Goal: Information Seeking & Learning: Compare options

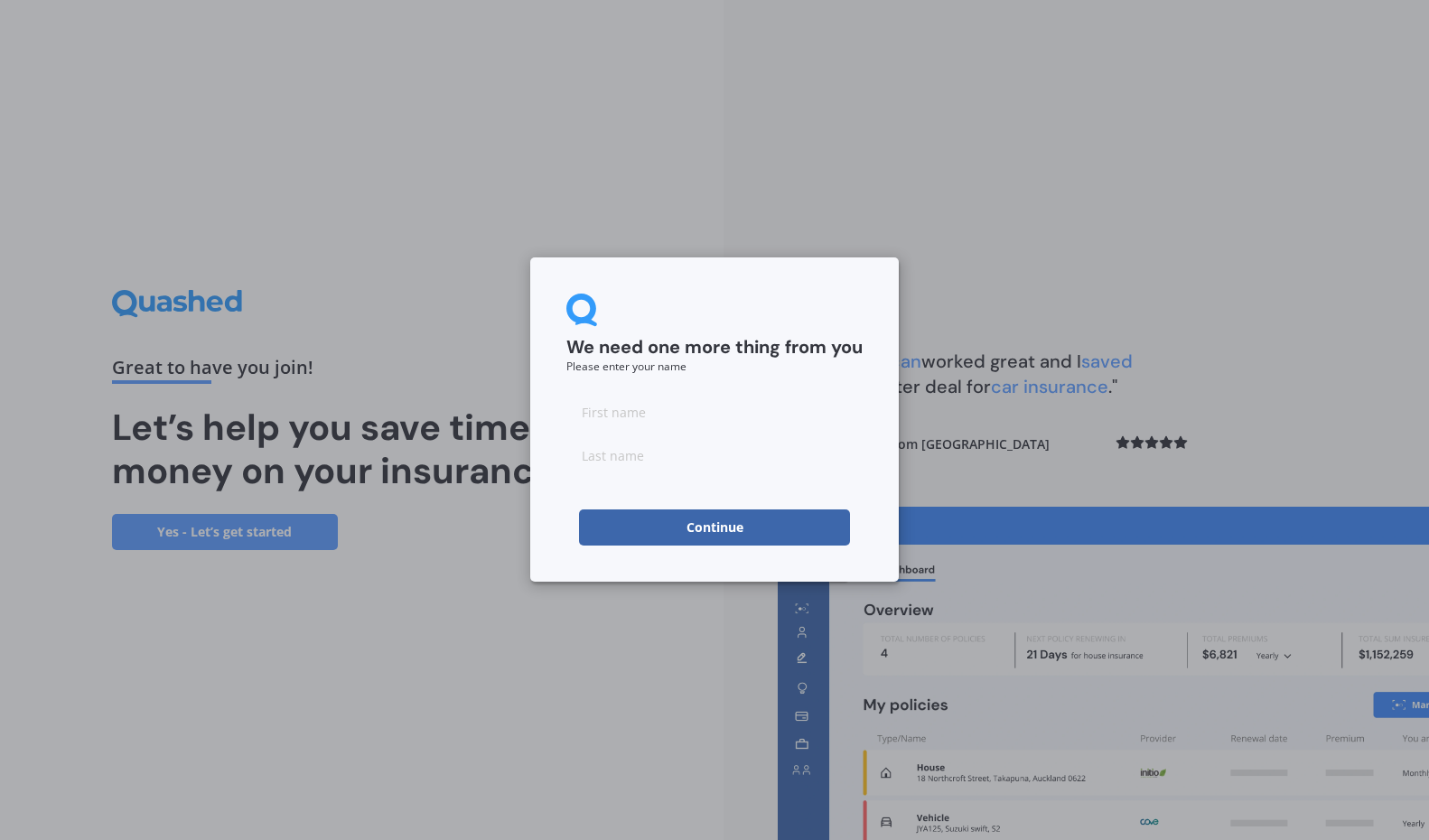
click at [688, 420] on input at bounding box center [714, 411] width 297 height 36
type input "[PERSON_NAME]"
click at [698, 537] on button "Continue" at bounding box center [714, 527] width 271 height 36
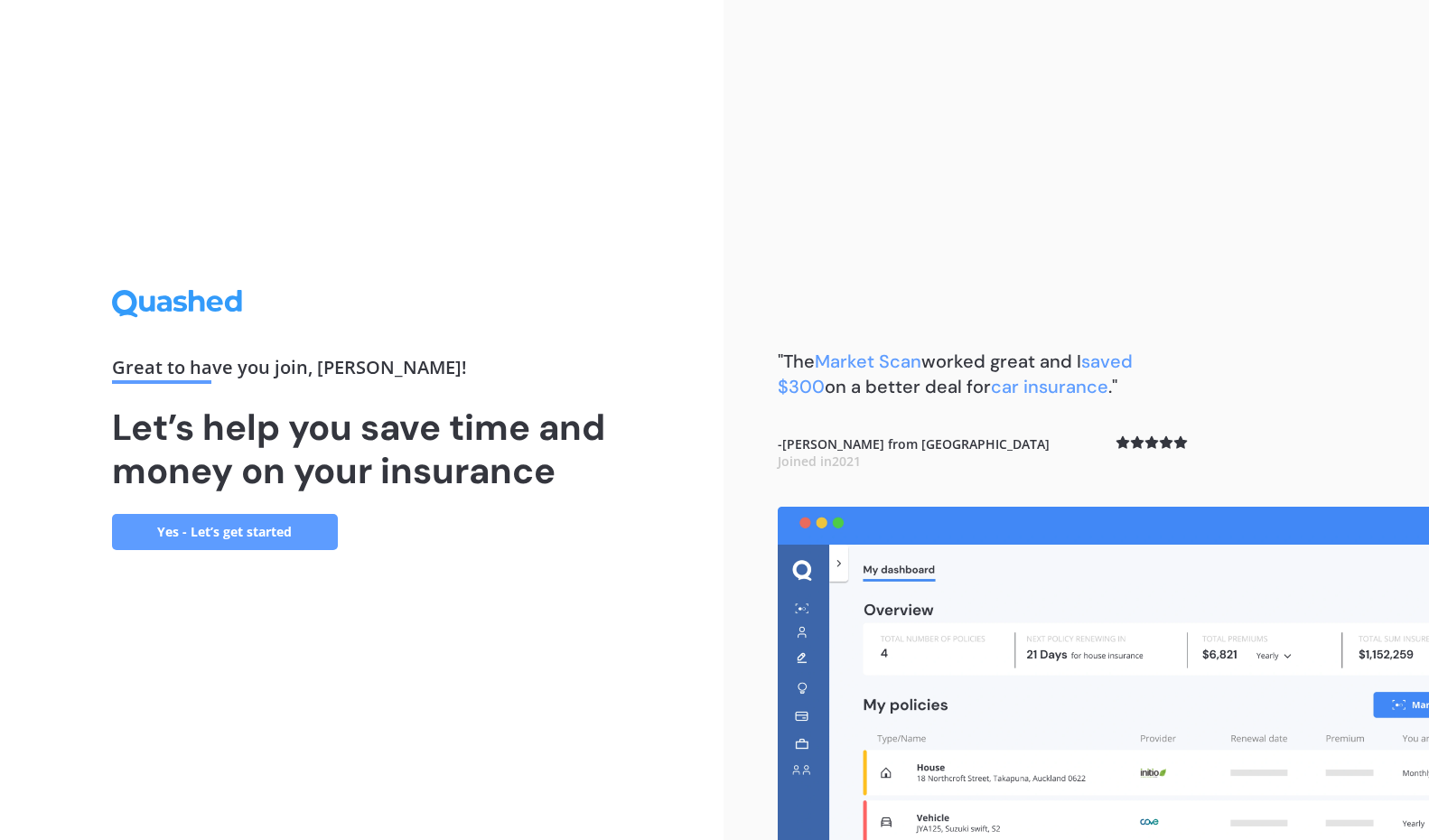
click at [275, 528] on link "Yes - Let’s get started" at bounding box center [225, 532] width 226 height 36
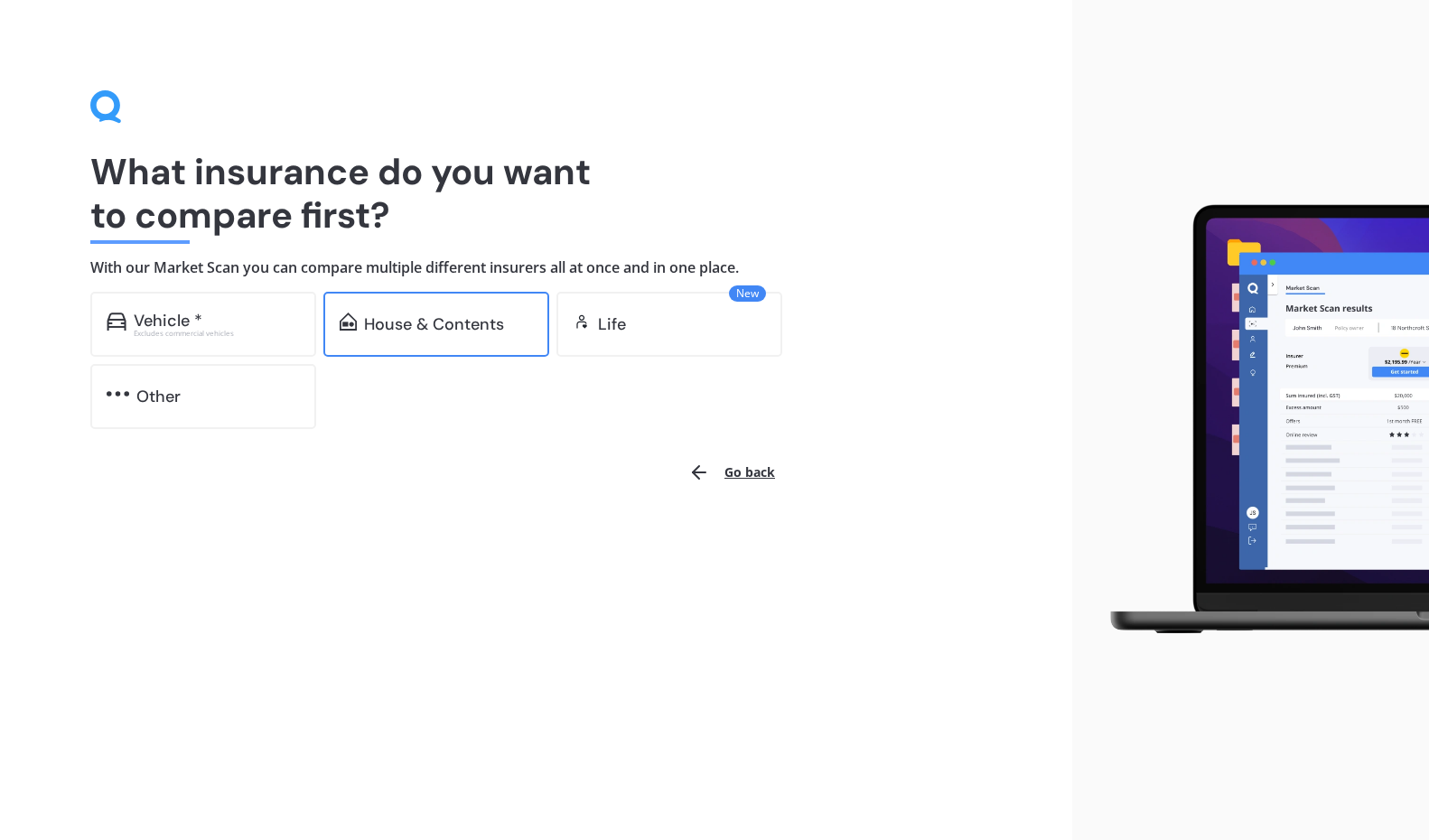
click at [444, 319] on div "House & Contents" at bounding box center [433, 324] width 140 height 18
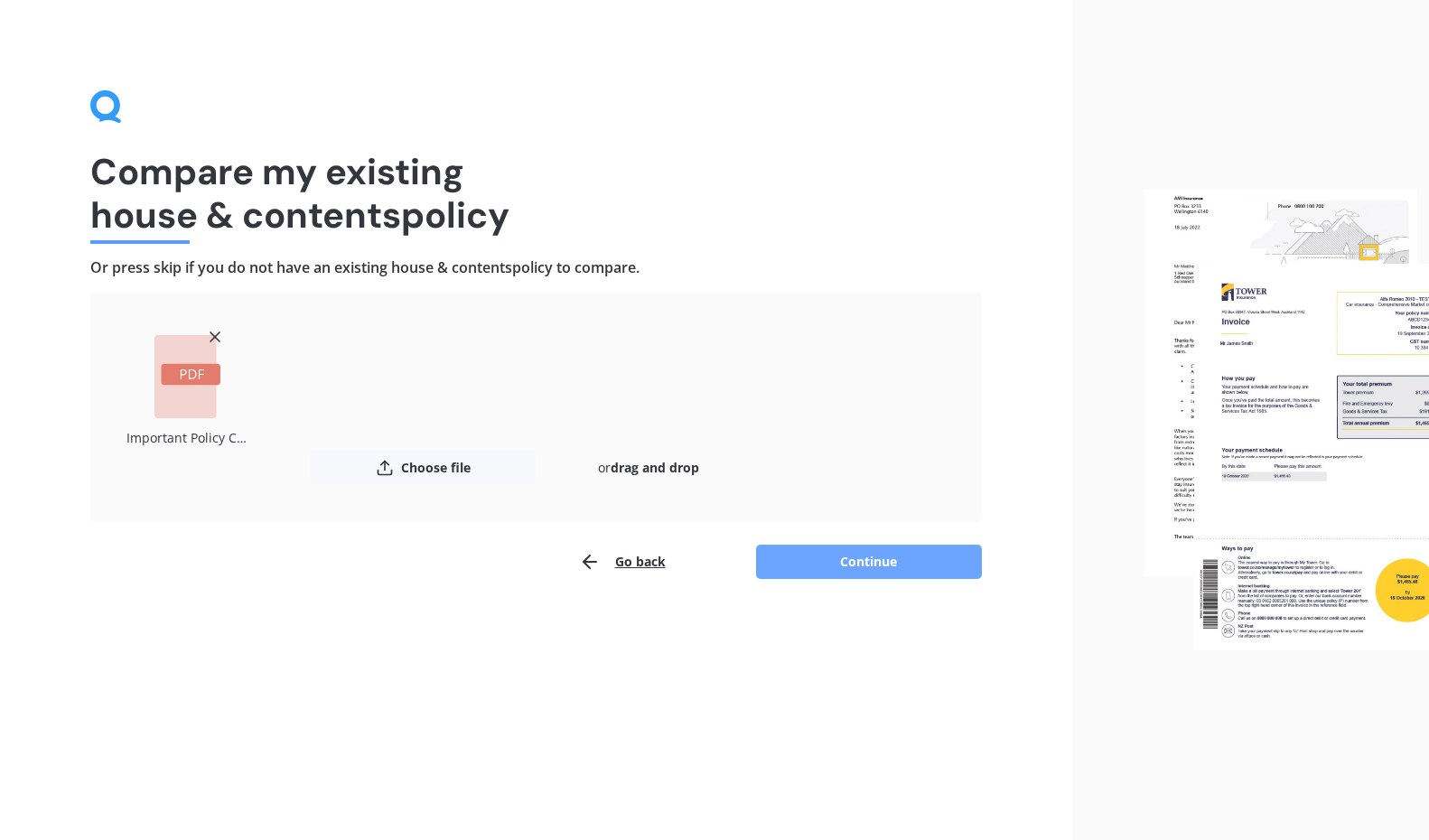
click at [856, 552] on button "Continue" at bounding box center [869, 561] width 226 height 34
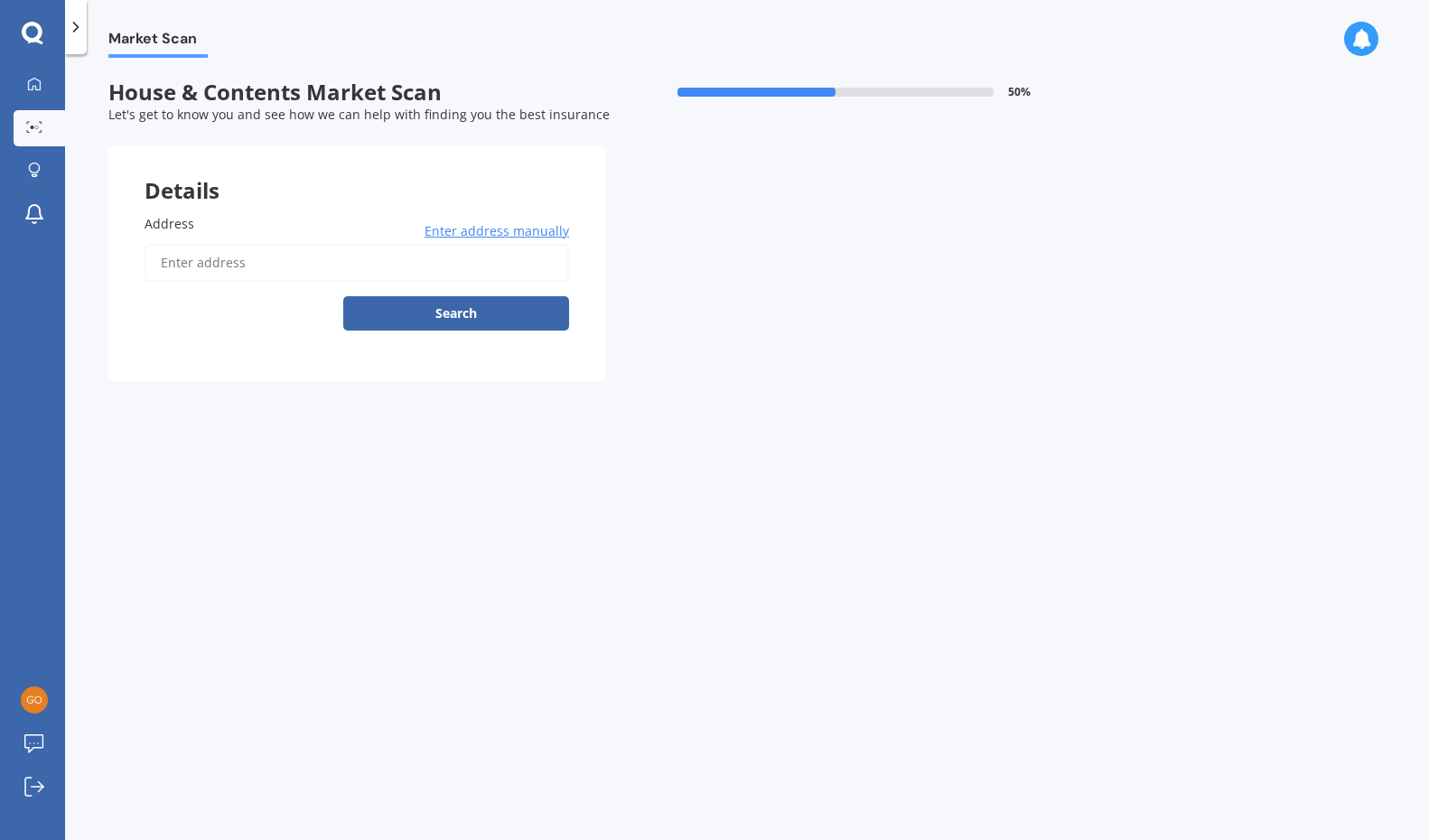
click at [307, 273] on input "Address" at bounding box center [356, 263] width 424 height 38
type input "[STREET_ADDRESS]"
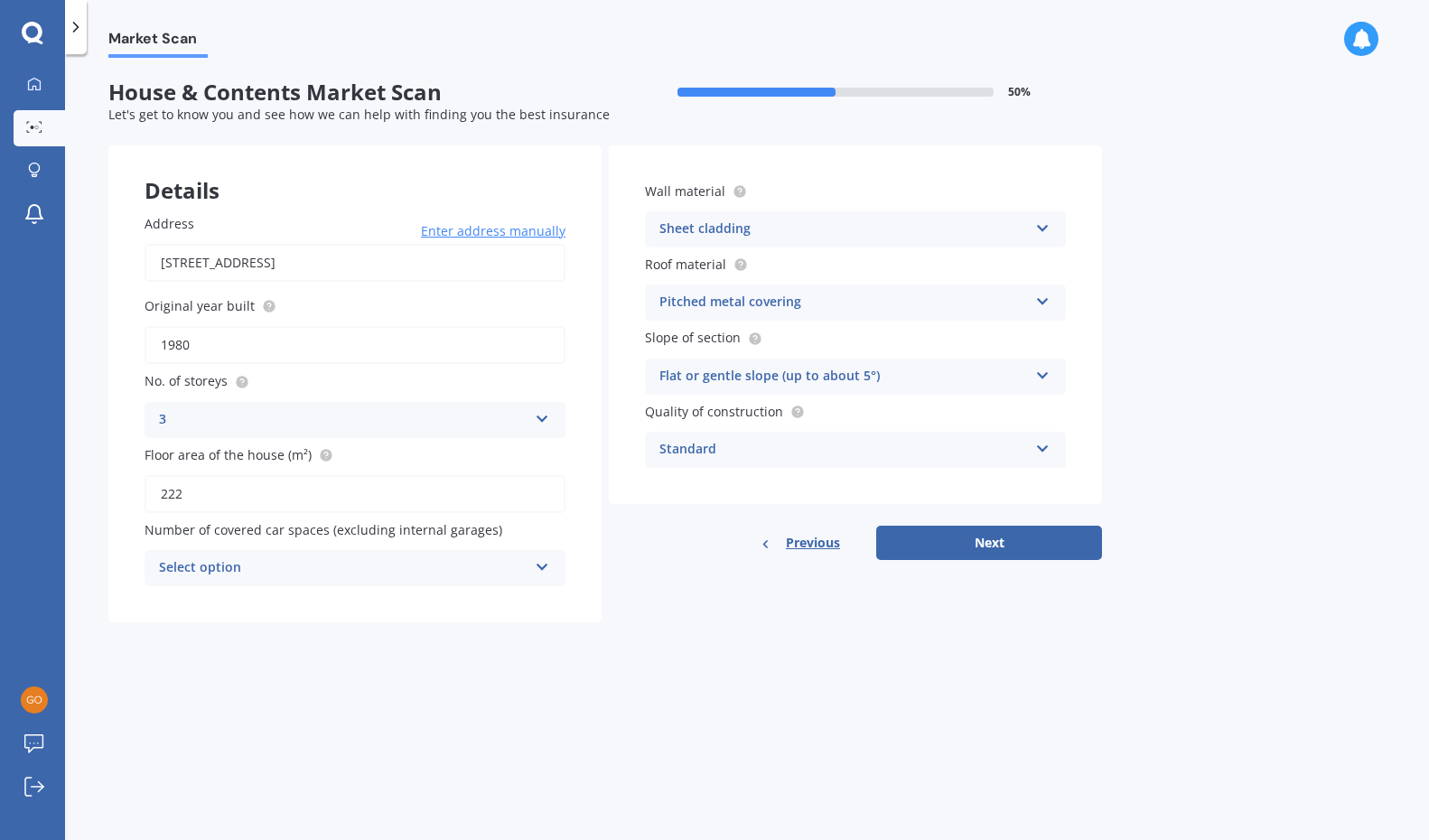
click at [544, 416] on icon at bounding box center [542, 416] width 16 height 13
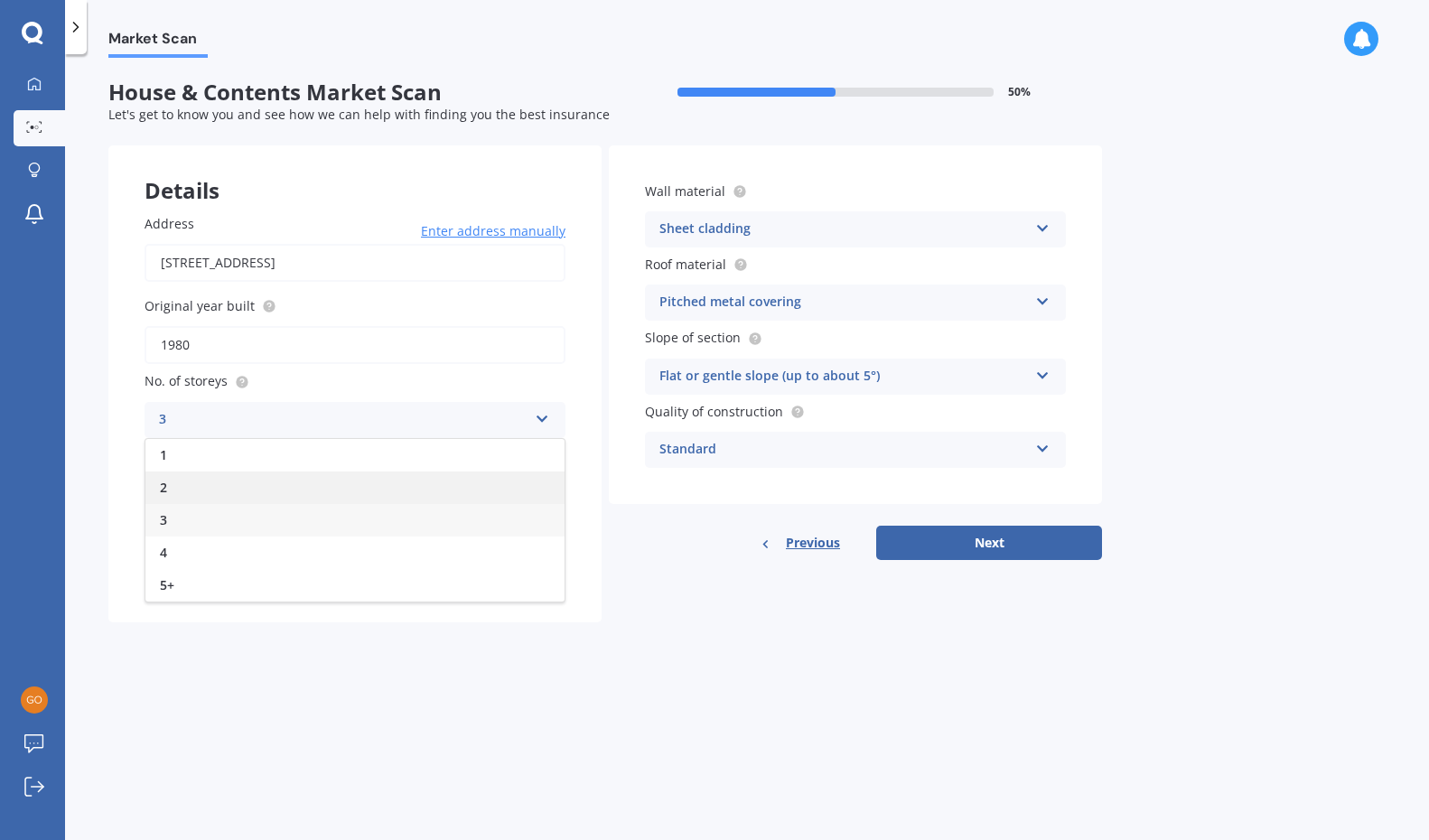
click at [465, 476] on div "2" at bounding box center [354, 487] width 419 height 32
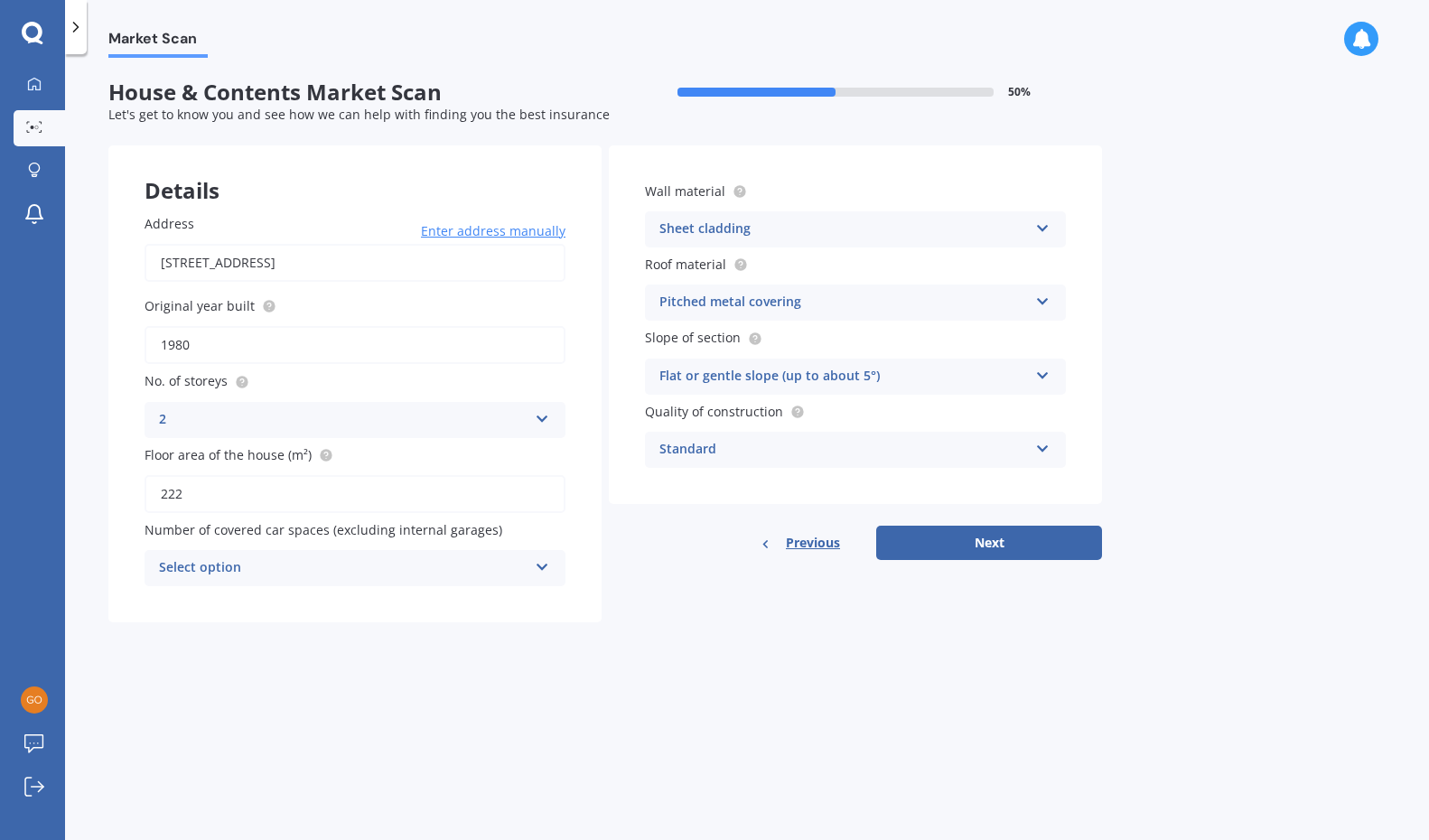
click at [414, 563] on div "Select option" at bounding box center [343, 568] width 368 height 22
click at [391, 594] on div "0" at bounding box center [354, 602] width 419 height 32
click at [833, 445] on div "Standard" at bounding box center [843, 450] width 368 height 22
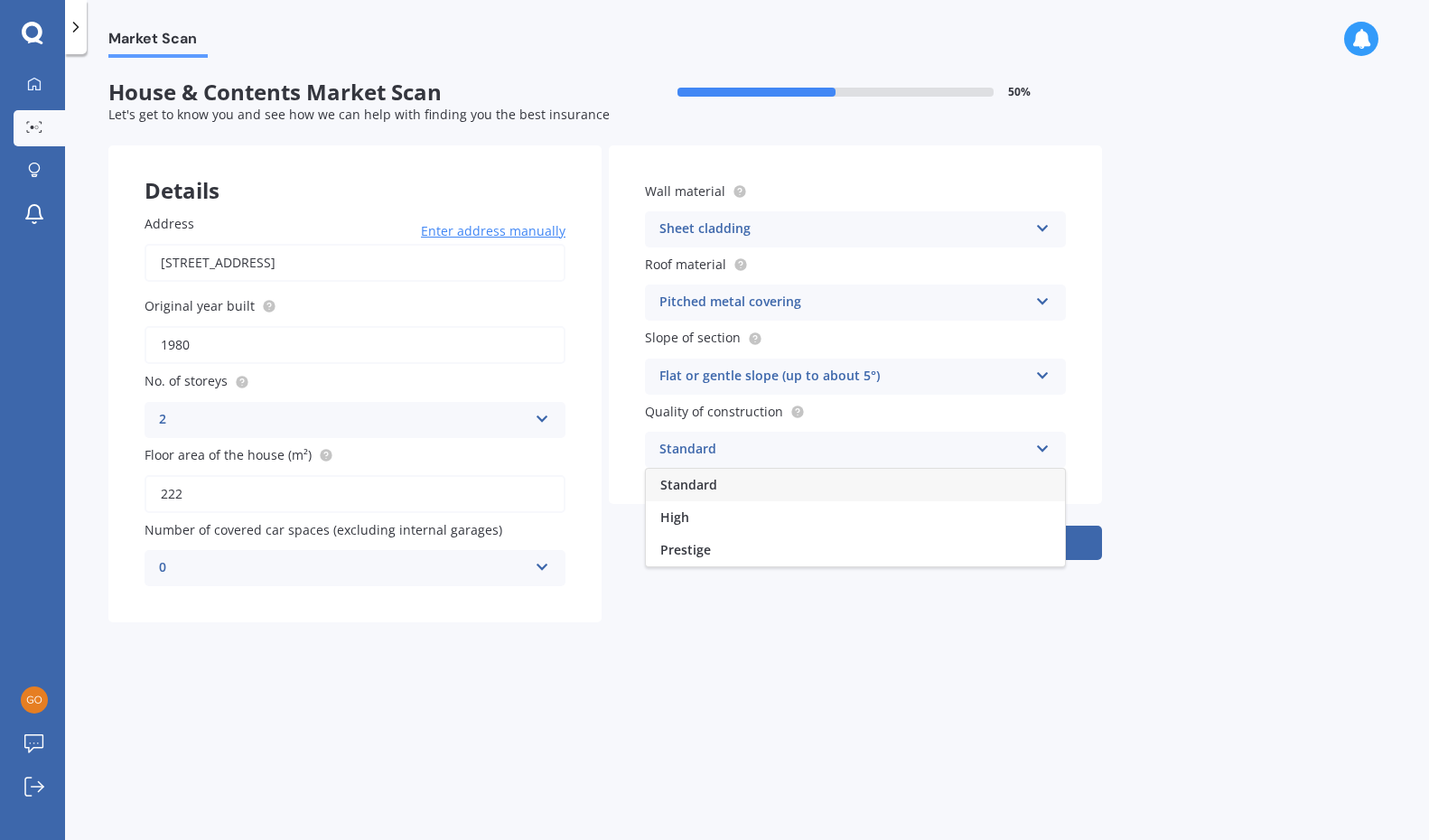
click at [833, 443] on div "Standard" at bounding box center [843, 450] width 368 height 22
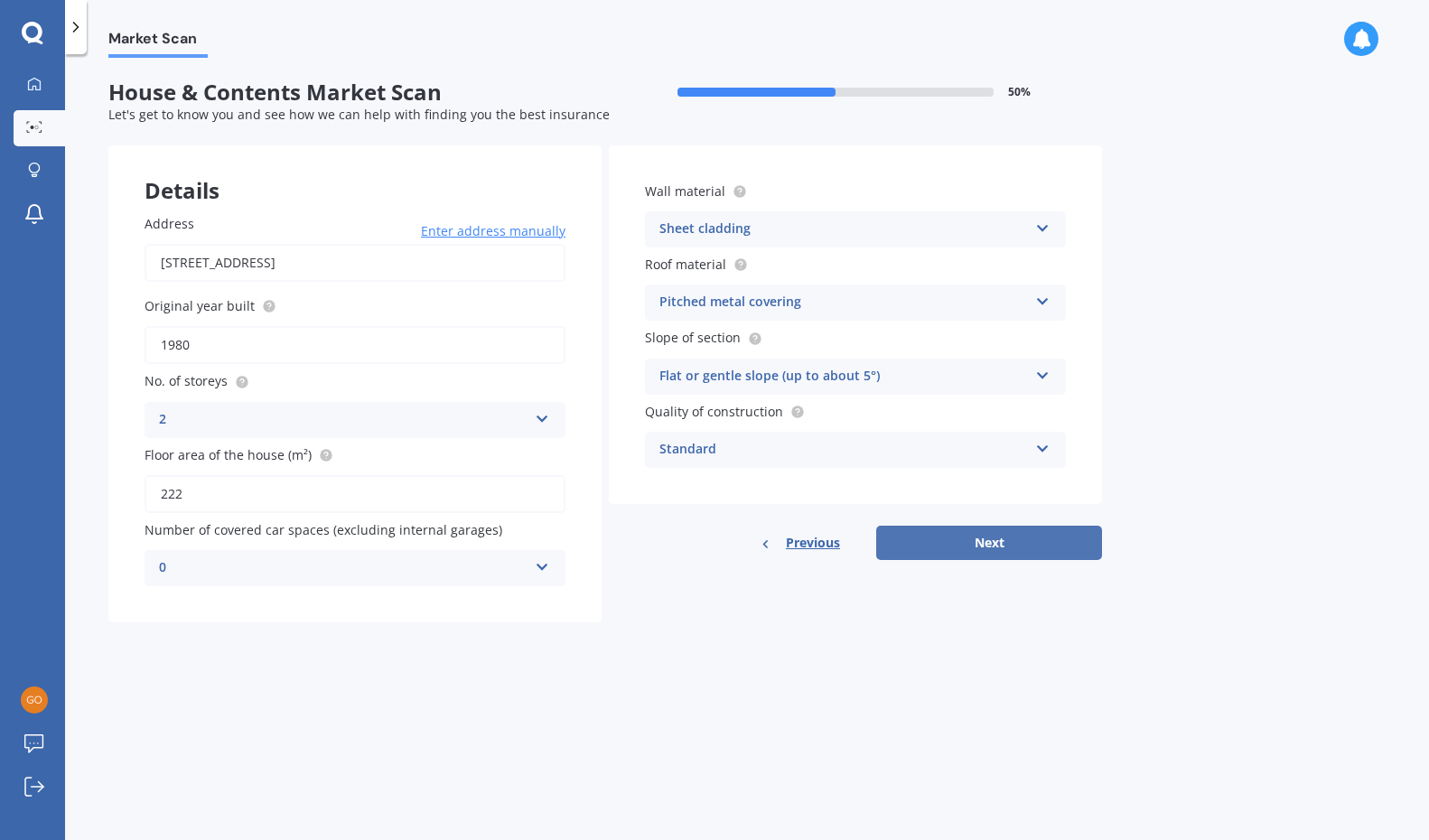
click at [970, 553] on button "Next" at bounding box center [989, 542] width 226 height 34
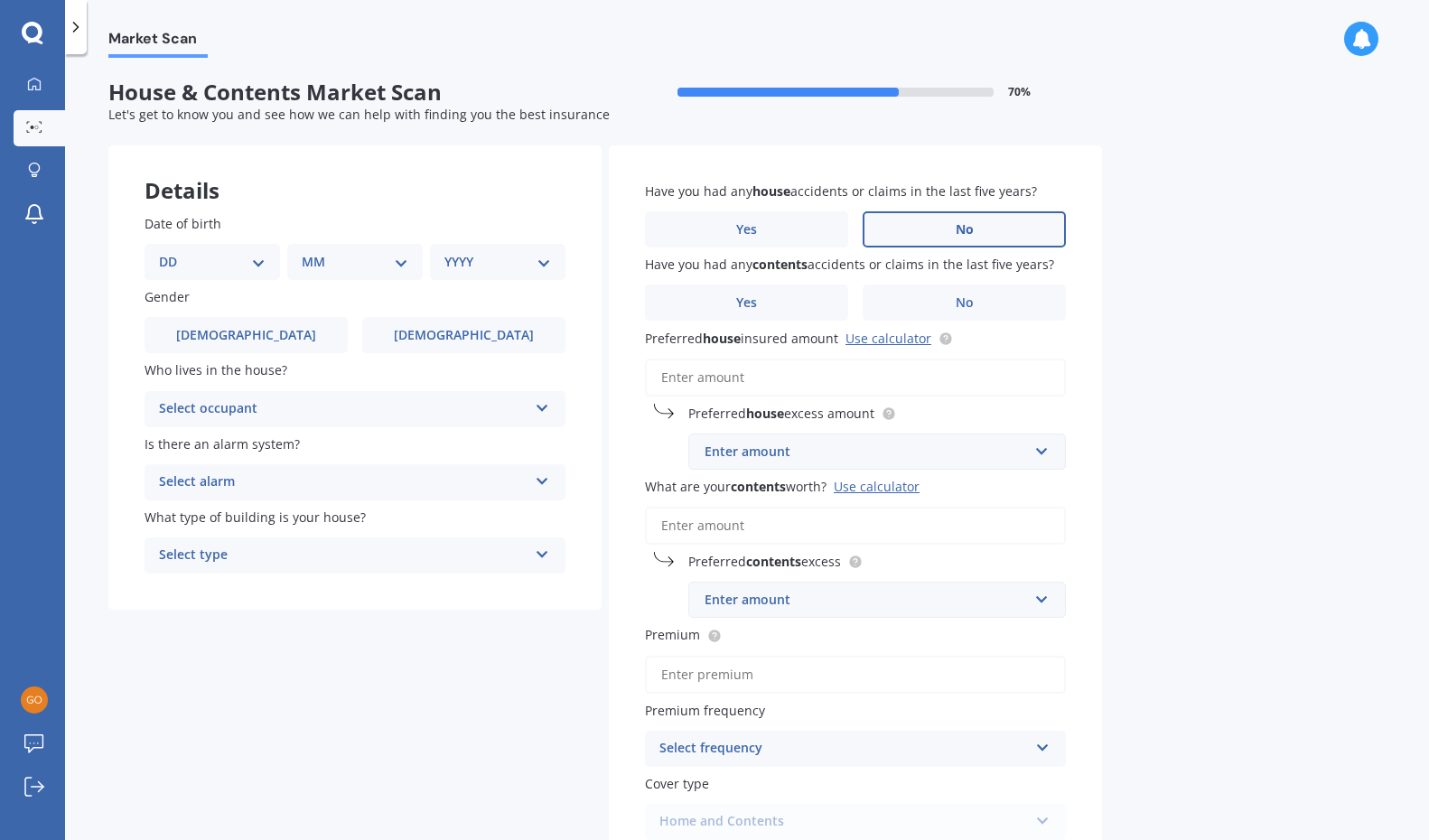
click at [940, 218] on label "No" at bounding box center [963, 229] width 203 height 36
click at [0, 0] on input "No" at bounding box center [0, 0] width 0 height 0
click at [967, 297] on span "No" at bounding box center [965, 303] width 18 height 16
click at [0, 0] on input "No" at bounding box center [0, 0] width 0 height 0
click at [838, 374] on input "Preferred house insured amount Use calculator" at bounding box center [855, 376] width 421 height 38
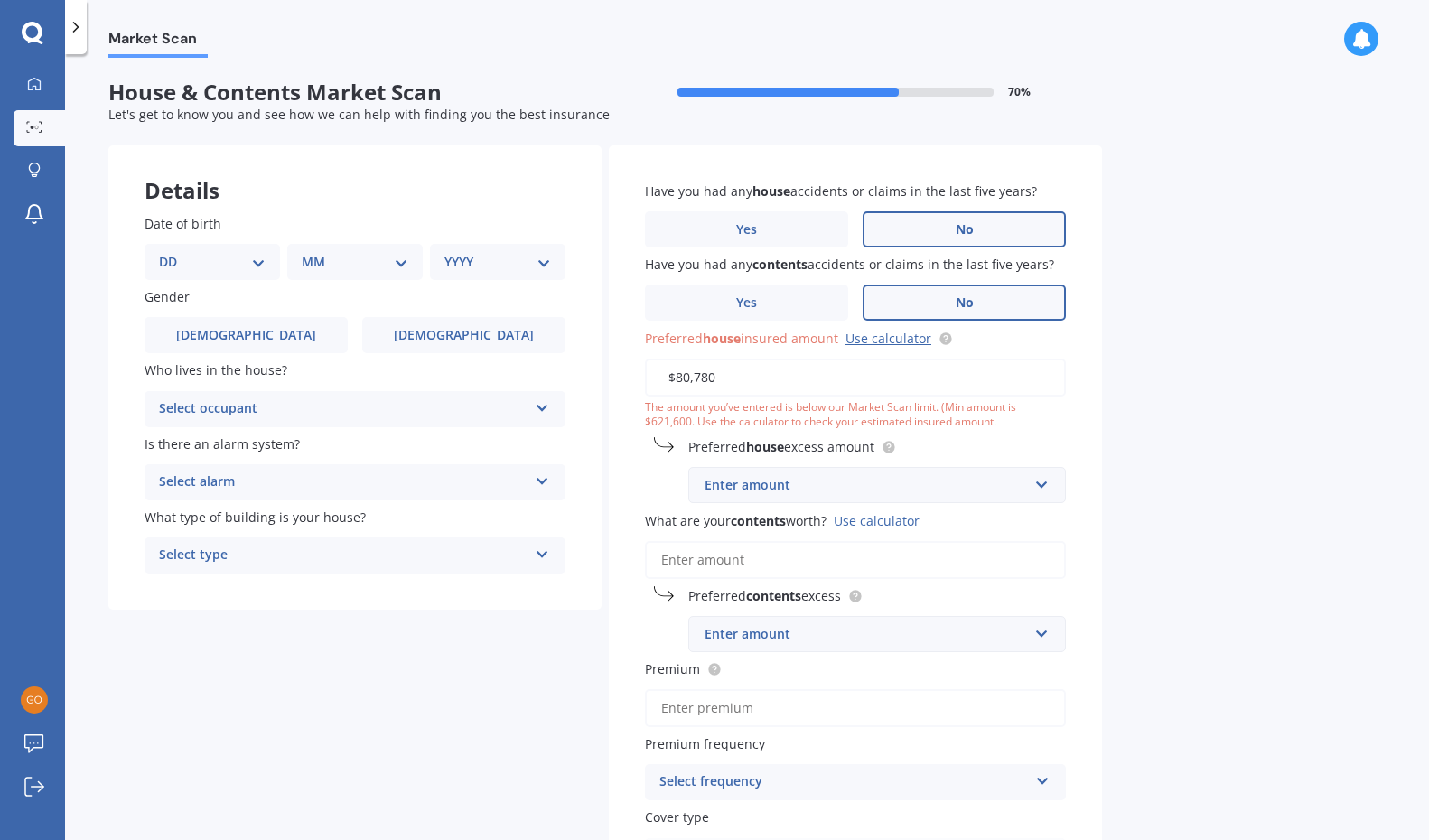
type input "$807,800"
click at [853, 477] on div "Enter amount" at bounding box center [866, 485] width 323 height 20
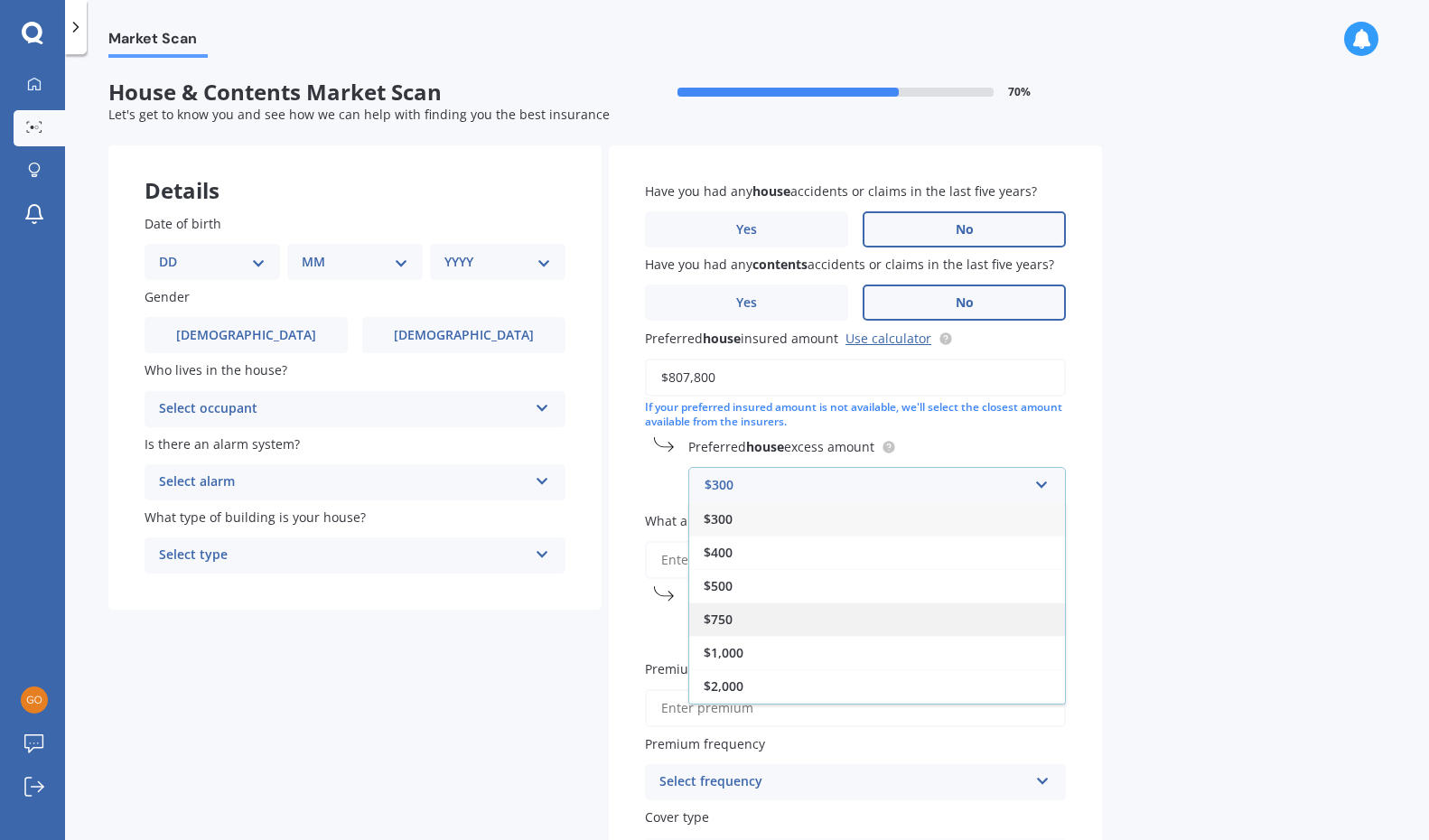
click at [835, 616] on div "$750" at bounding box center [876, 619] width 376 height 33
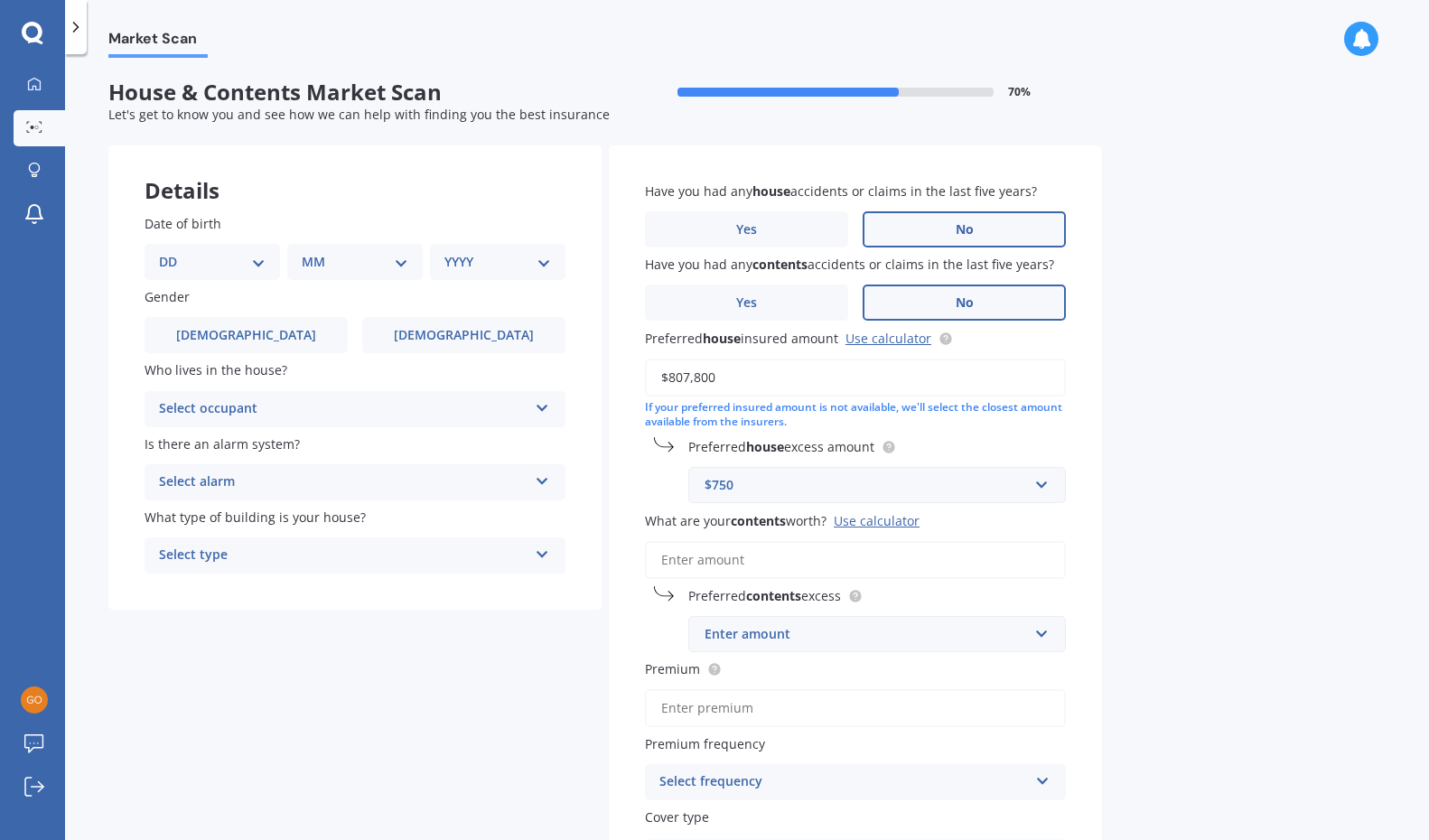
click at [819, 479] on div "$750" at bounding box center [866, 485] width 323 height 20
click at [813, 609] on div "$750" at bounding box center [876, 619] width 376 height 33
click at [811, 633] on div "Enter amount" at bounding box center [866, 634] width 323 height 20
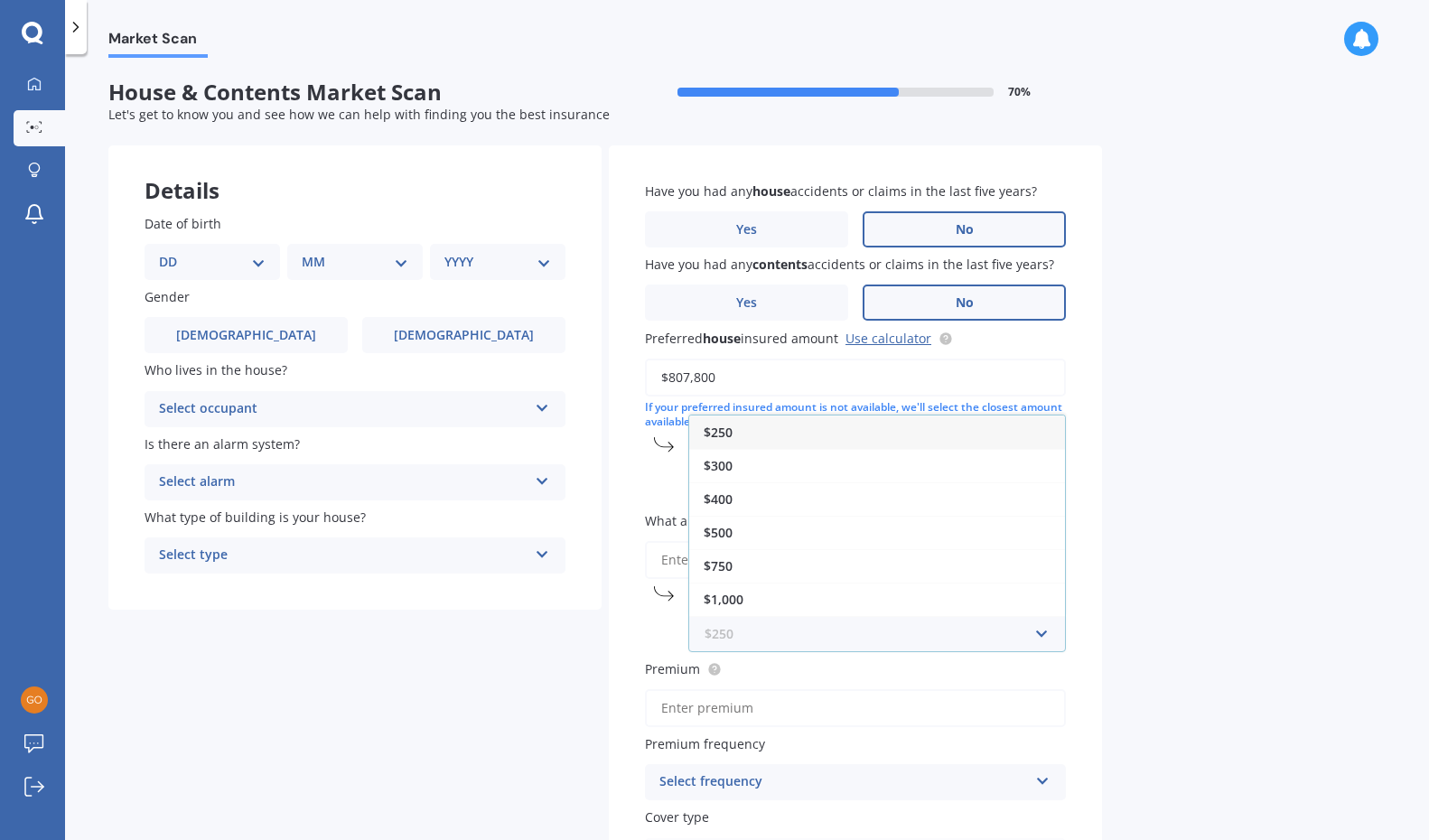
click at [811, 633] on input "text" at bounding box center [870, 633] width 361 height 34
click at [760, 494] on div "$400" at bounding box center [876, 498] width 376 height 33
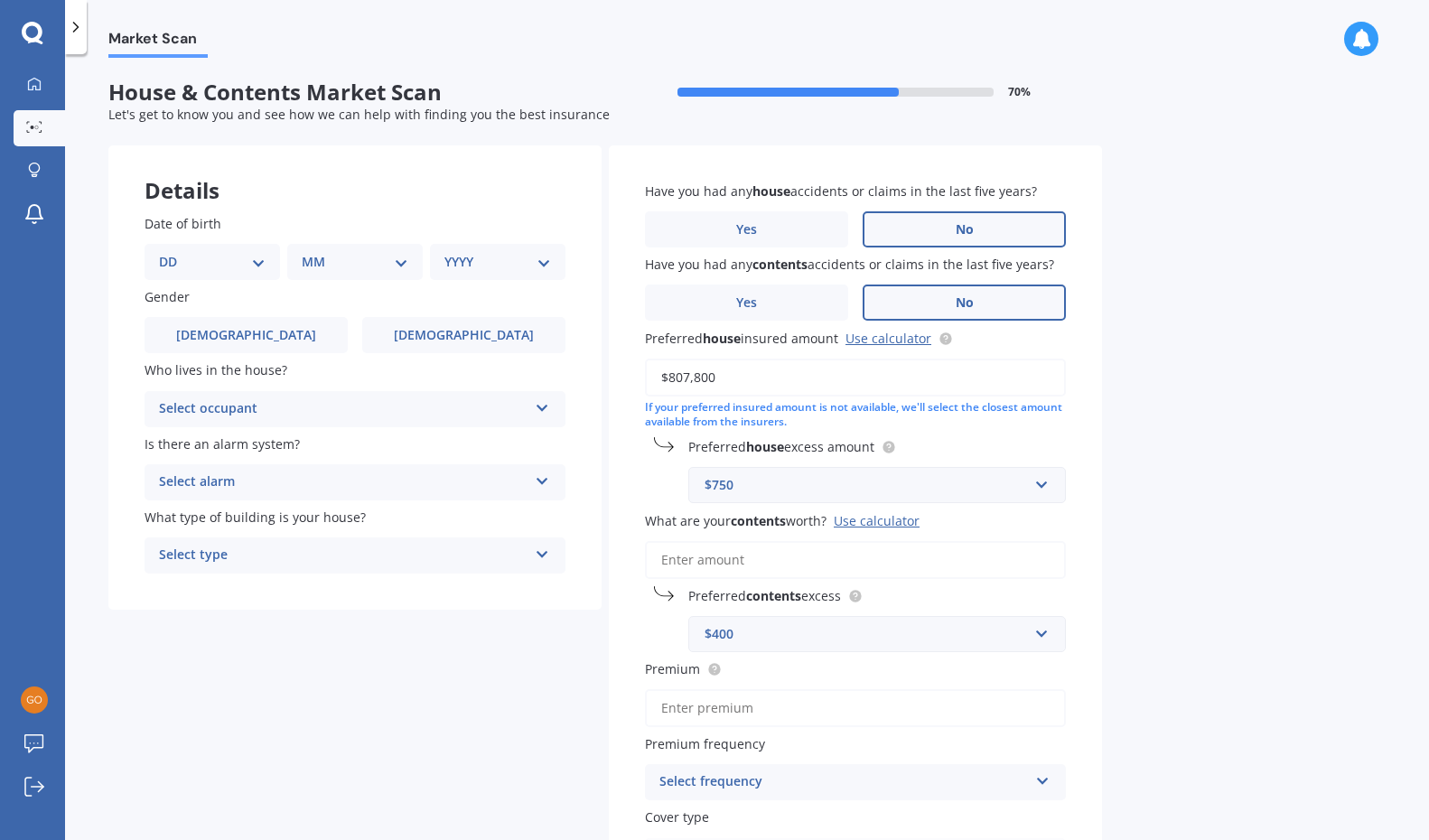
click at [733, 547] on input "What are your contents worth? Use calculator" at bounding box center [855, 559] width 421 height 38
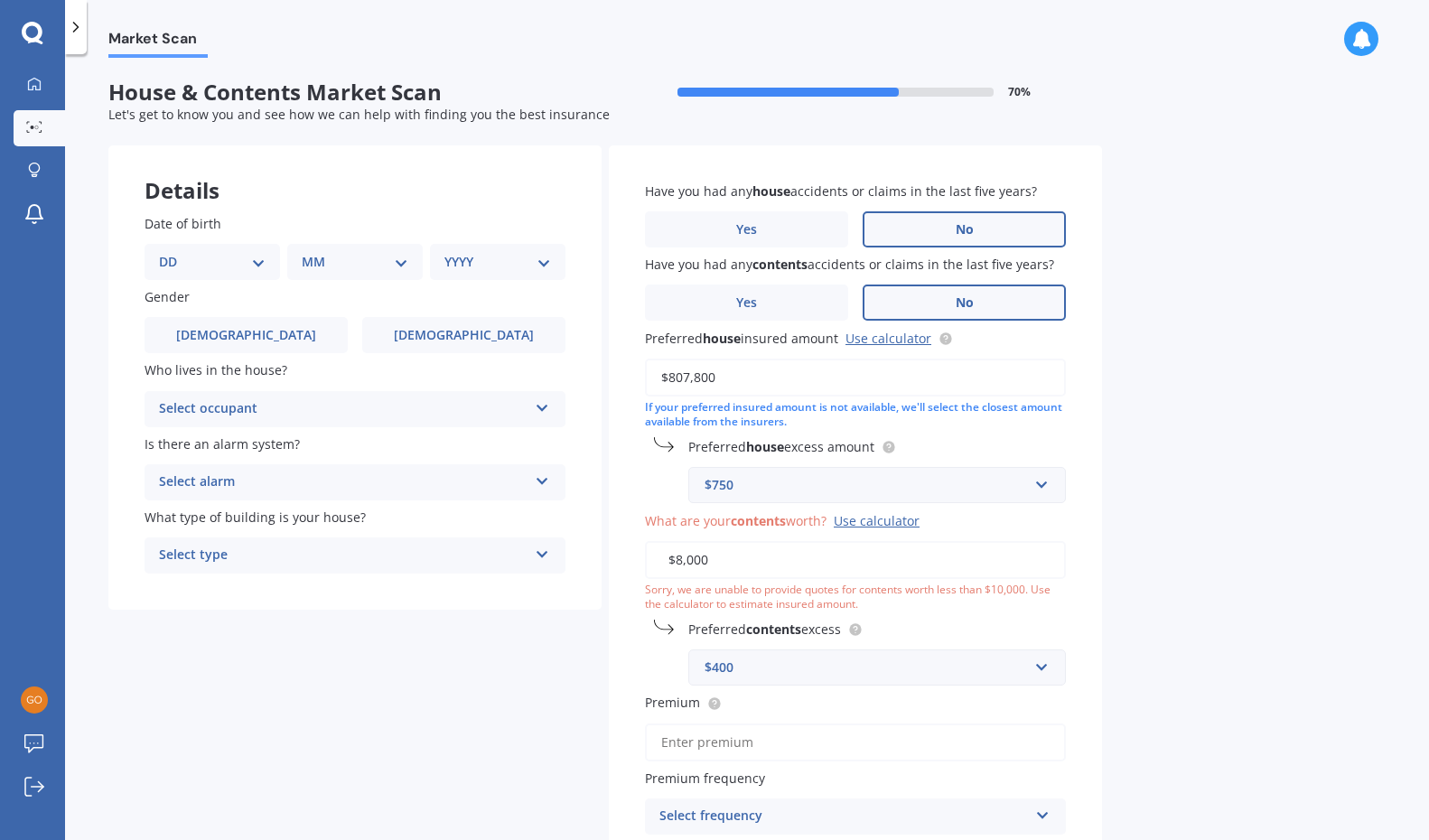
type input "$80,000"
click at [752, 487] on div "$750" at bounding box center [866, 485] width 323 height 20
click at [564, 620] on div "Details Date of birth DD 01 02 03 04 05 06 07 08 09 10 11 12 13 14 15 16 17 18 …" at bounding box center [605, 572] width 994 height 854
click at [760, 650] on input "text" at bounding box center [870, 666] width 361 height 34
click at [503, 674] on div "Details Date of birth DD 01 02 03 04 05 06 07 08 09 10 11 12 13 14 15 16 17 18 …" at bounding box center [605, 572] width 994 height 854
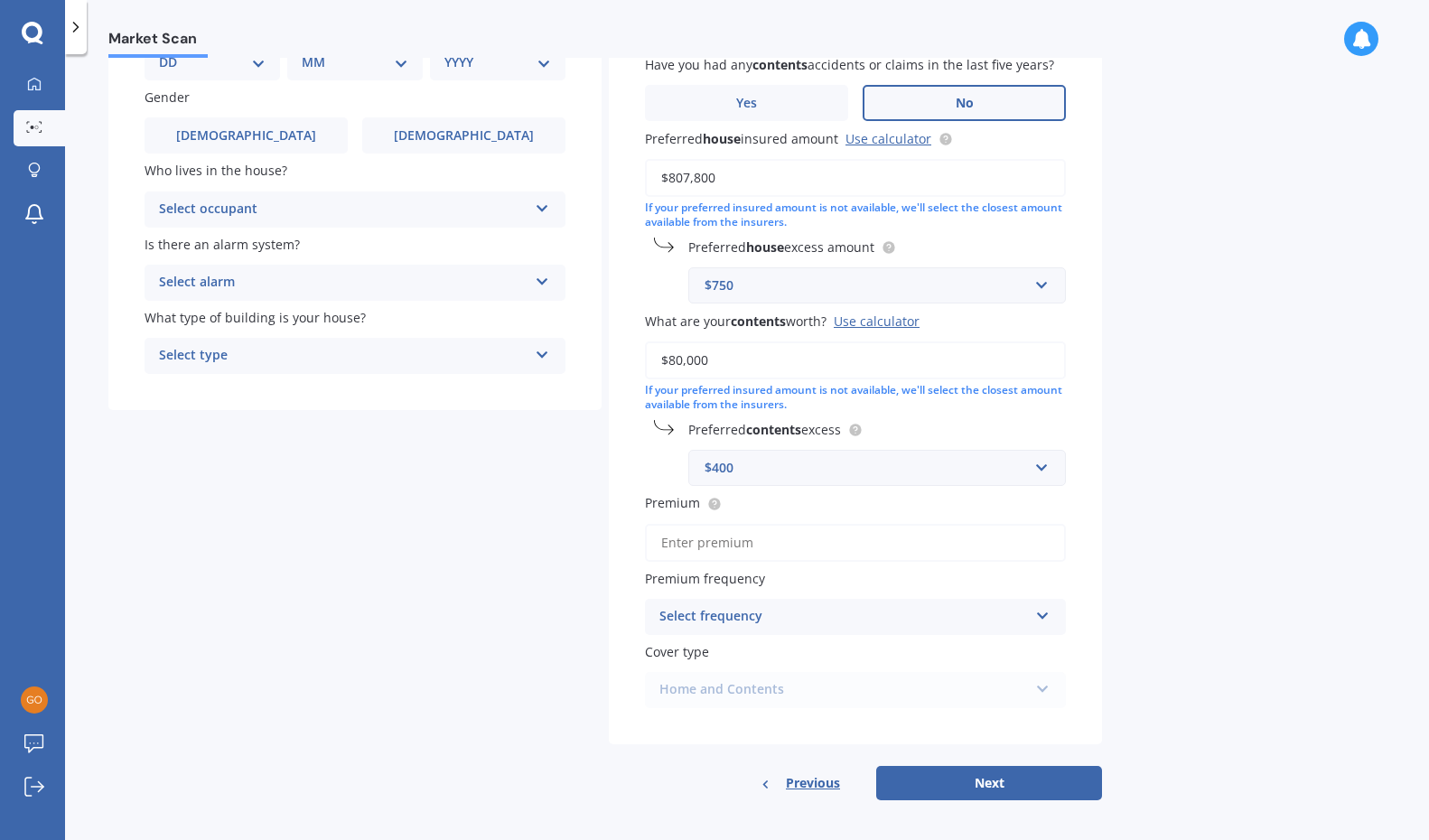
scroll to position [198, 0]
click at [793, 607] on div "Select frequency" at bounding box center [843, 618] width 368 height 22
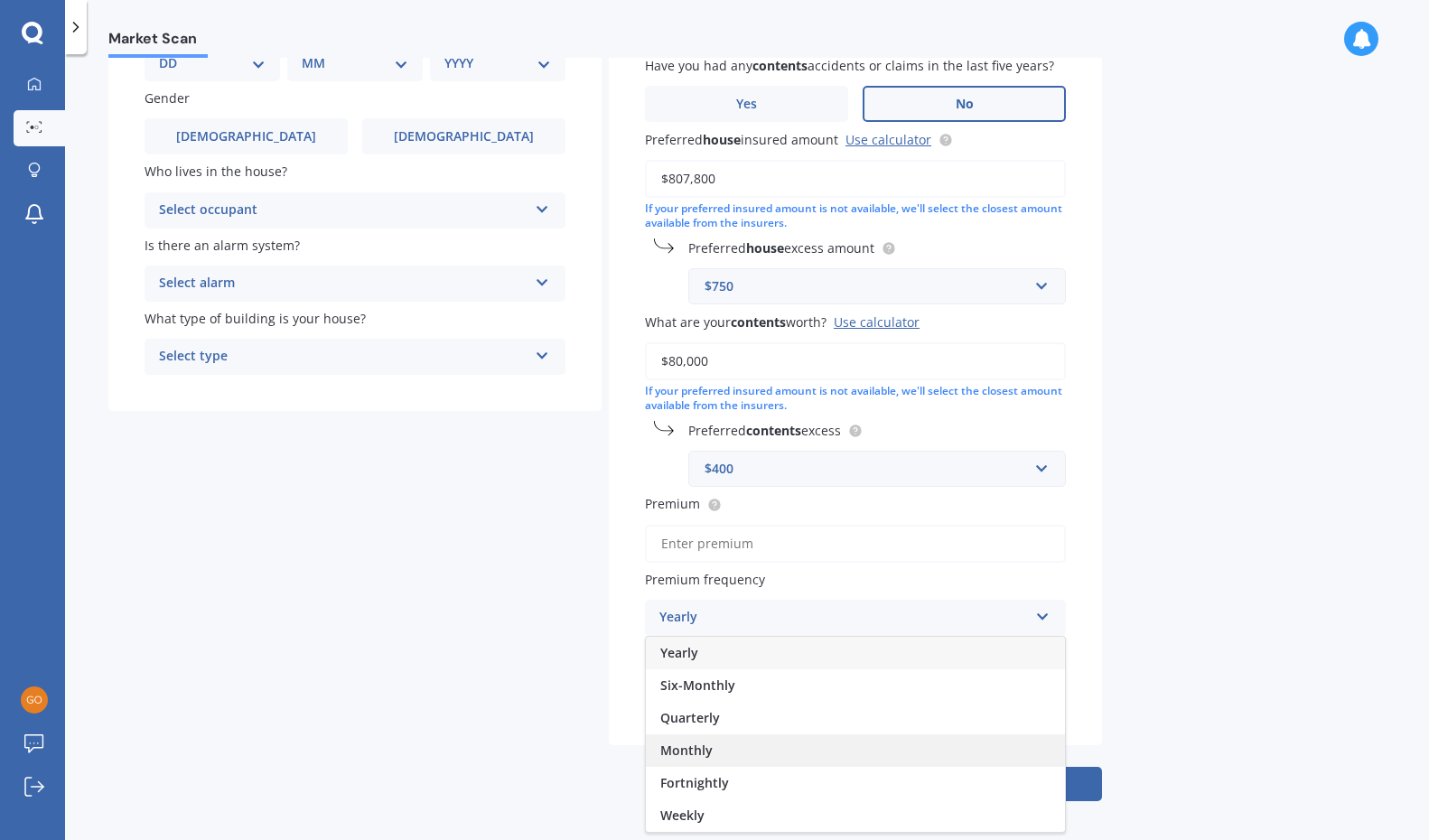
click at [778, 734] on div "Monthly" at bounding box center [855, 750] width 419 height 32
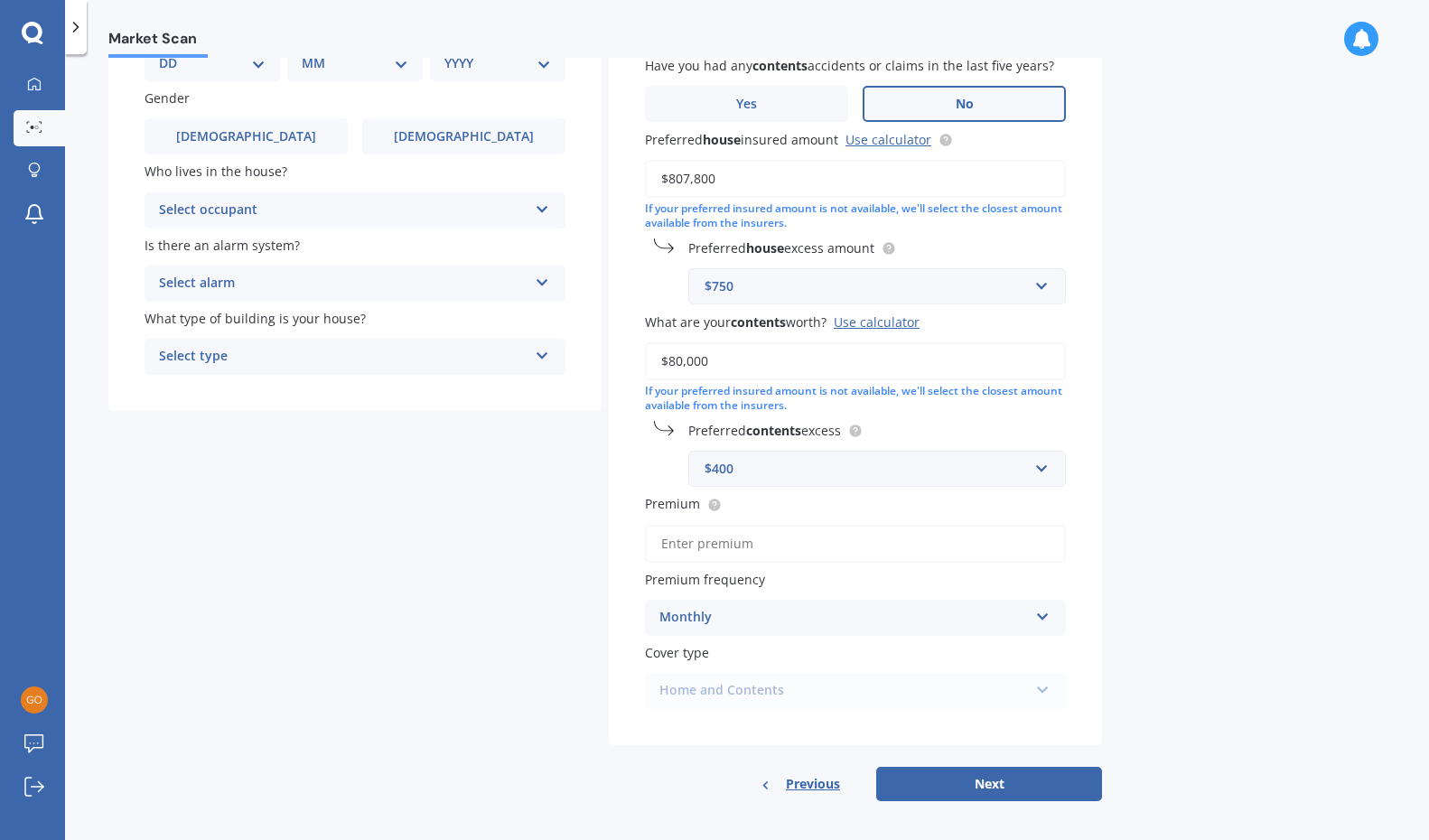
click at [742, 541] on input "Premium" at bounding box center [855, 543] width 421 height 38
type input "$235.50"
click at [557, 687] on div "Details Date of birth DD 01 02 03 04 05 06 07 08 09 10 11 12 13 14 15 16 17 18 …" at bounding box center [605, 374] width 994 height 854
click at [730, 679] on div "Home and Contents Home and Contents" at bounding box center [855, 690] width 421 height 36
click at [981, 773] on button "Next" at bounding box center [989, 783] width 226 height 34
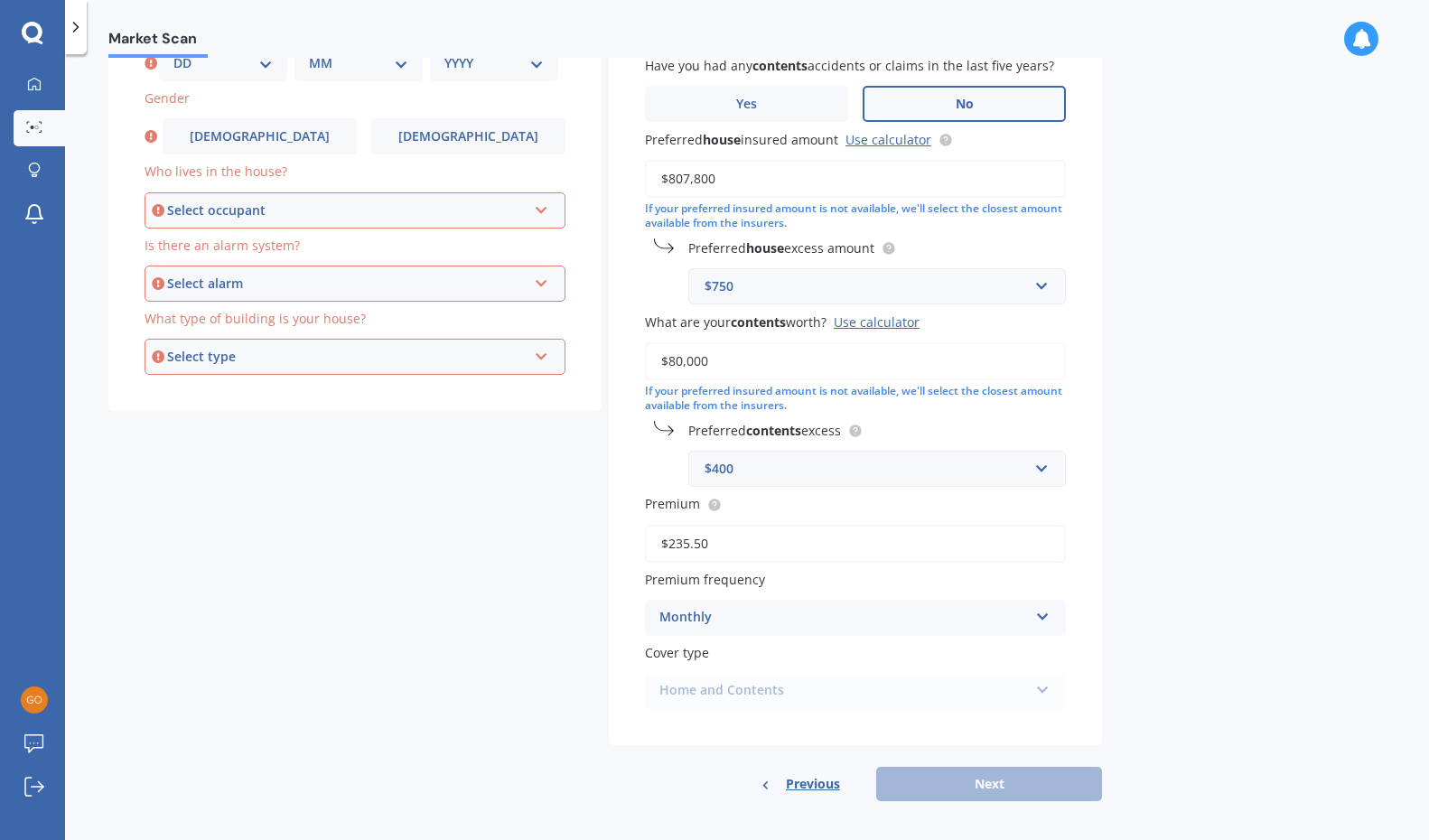
scroll to position [153, 0]
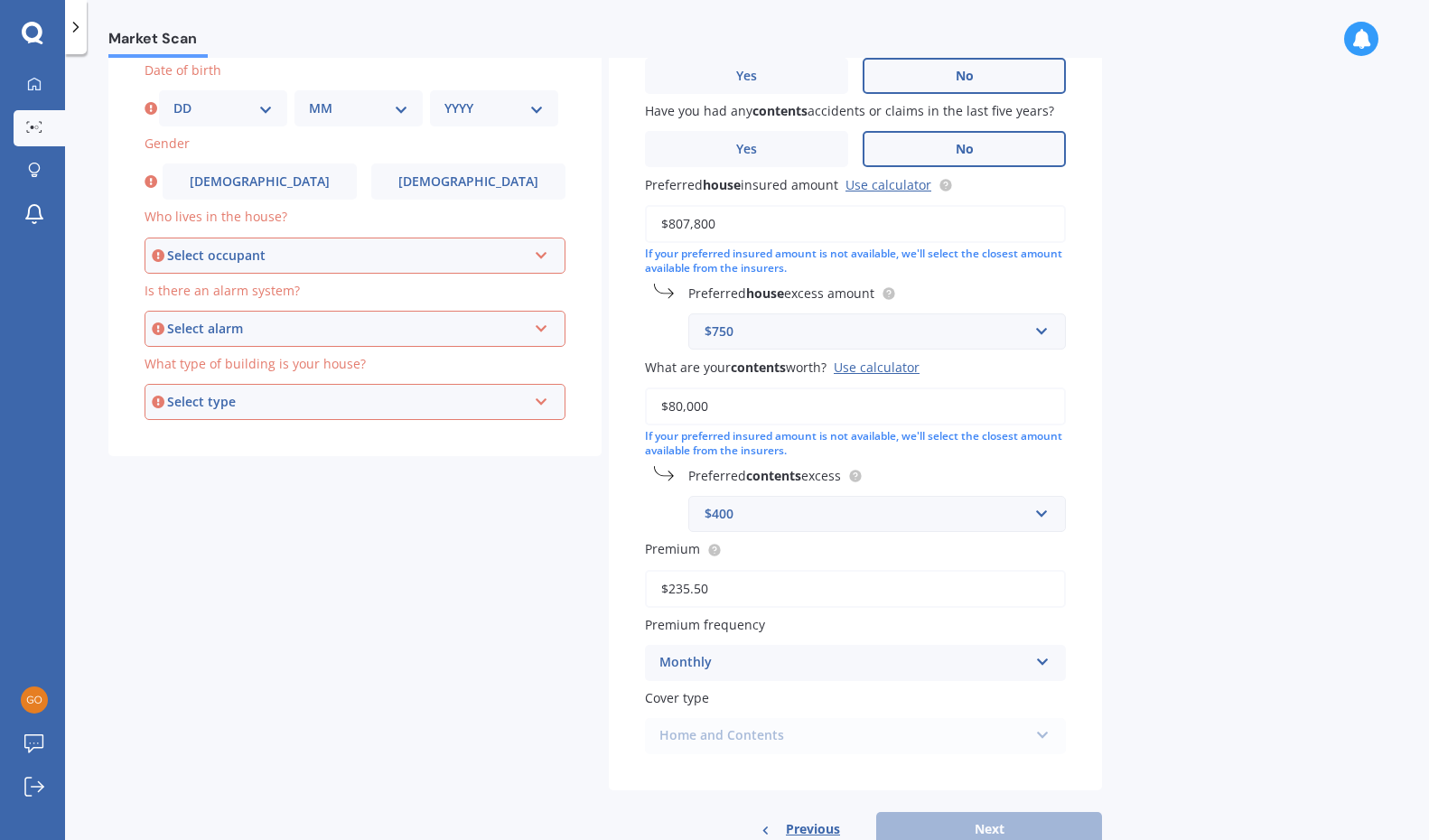
click at [285, 246] on div "Select occupant" at bounding box center [346, 256] width 359 height 20
click at [319, 284] on div "Owner" at bounding box center [354, 289] width 417 height 32
click at [306, 321] on div "Select alarm" at bounding box center [346, 329] width 359 height 20
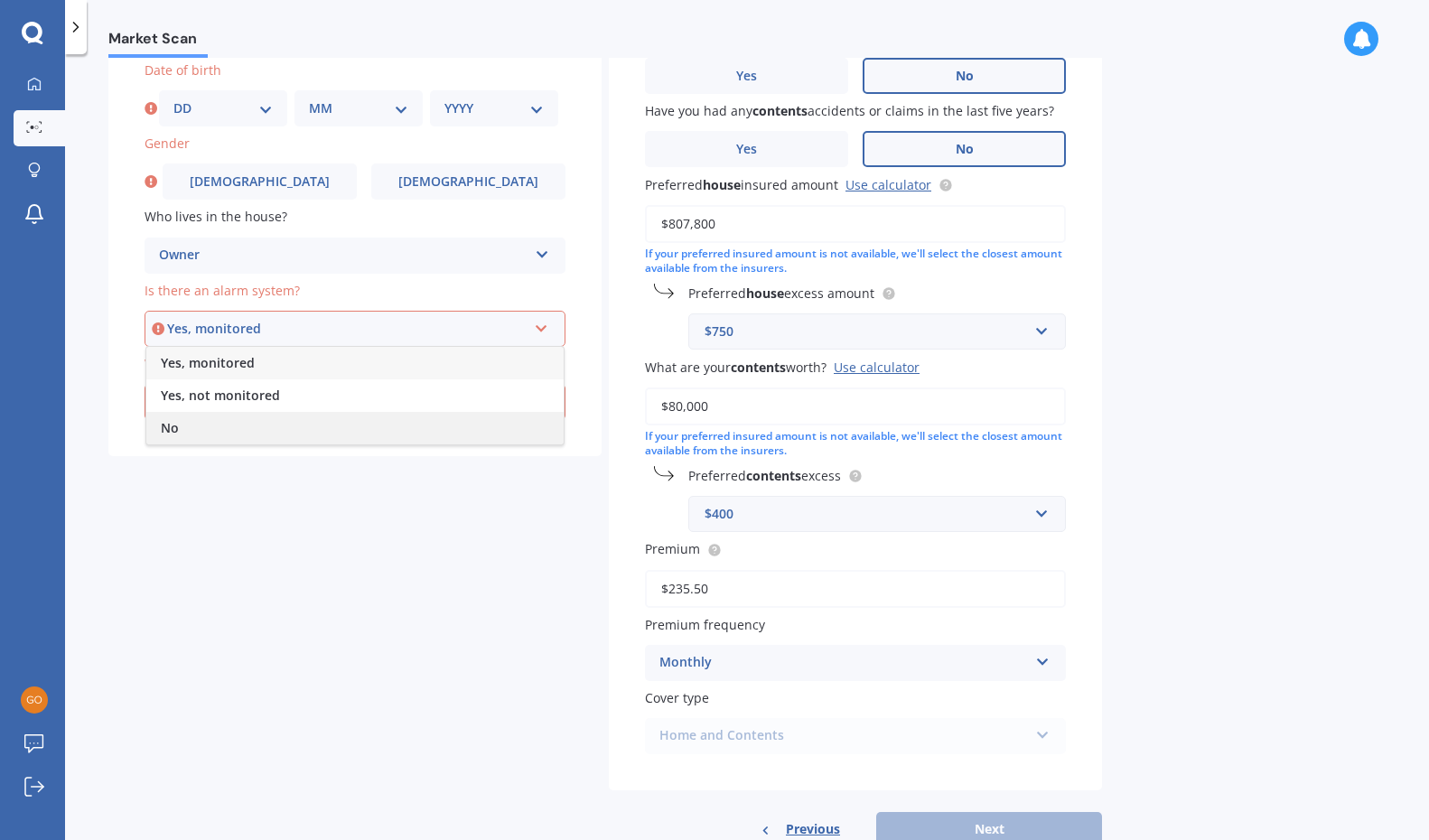
click at [298, 428] on div "No" at bounding box center [354, 428] width 417 height 32
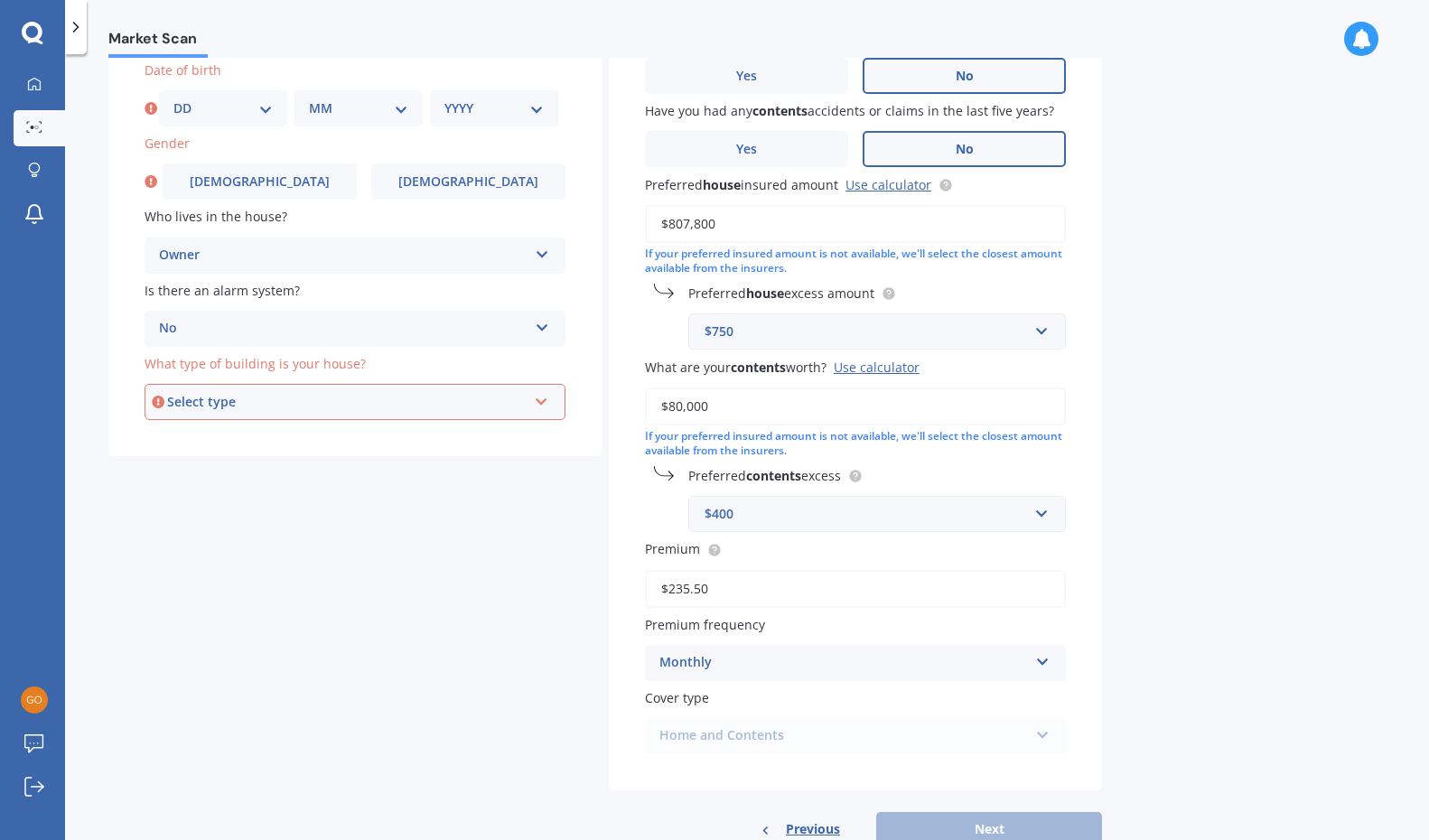
click at [313, 397] on div "Select type" at bounding box center [346, 402] width 359 height 20
click at [316, 435] on div "Freestanding" at bounding box center [354, 435] width 417 height 32
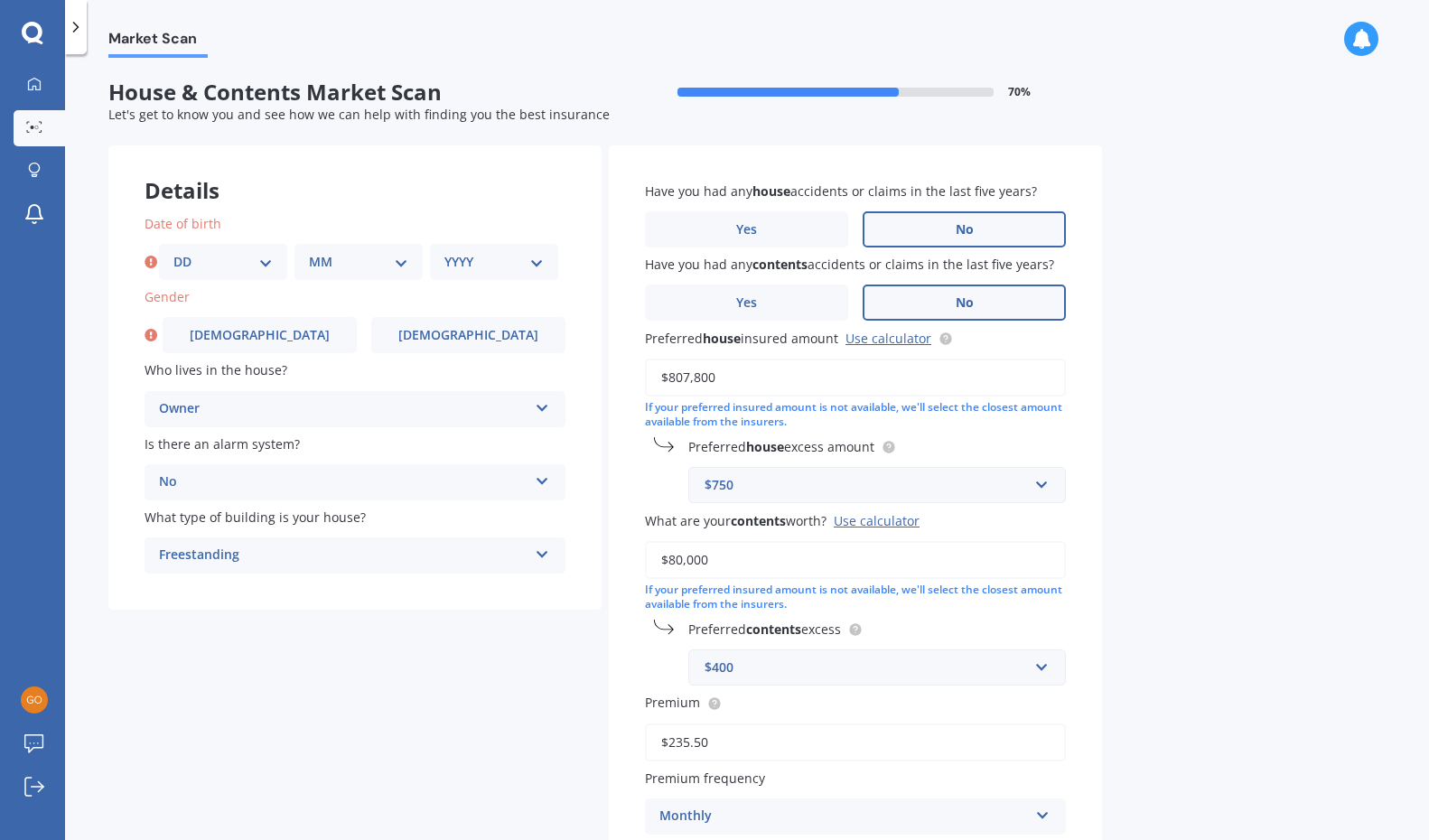
scroll to position [0, 0]
click at [281, 337] on label "[DEMOGRAPHIC_DATA]" at bounding box center [259, 334] width 194 height 36
click at [0, 0] on input "[DEMOGRAPHIC_DATA]" at bounding box center [0, 0] width 0 height 0
select select "27"
select select "03"
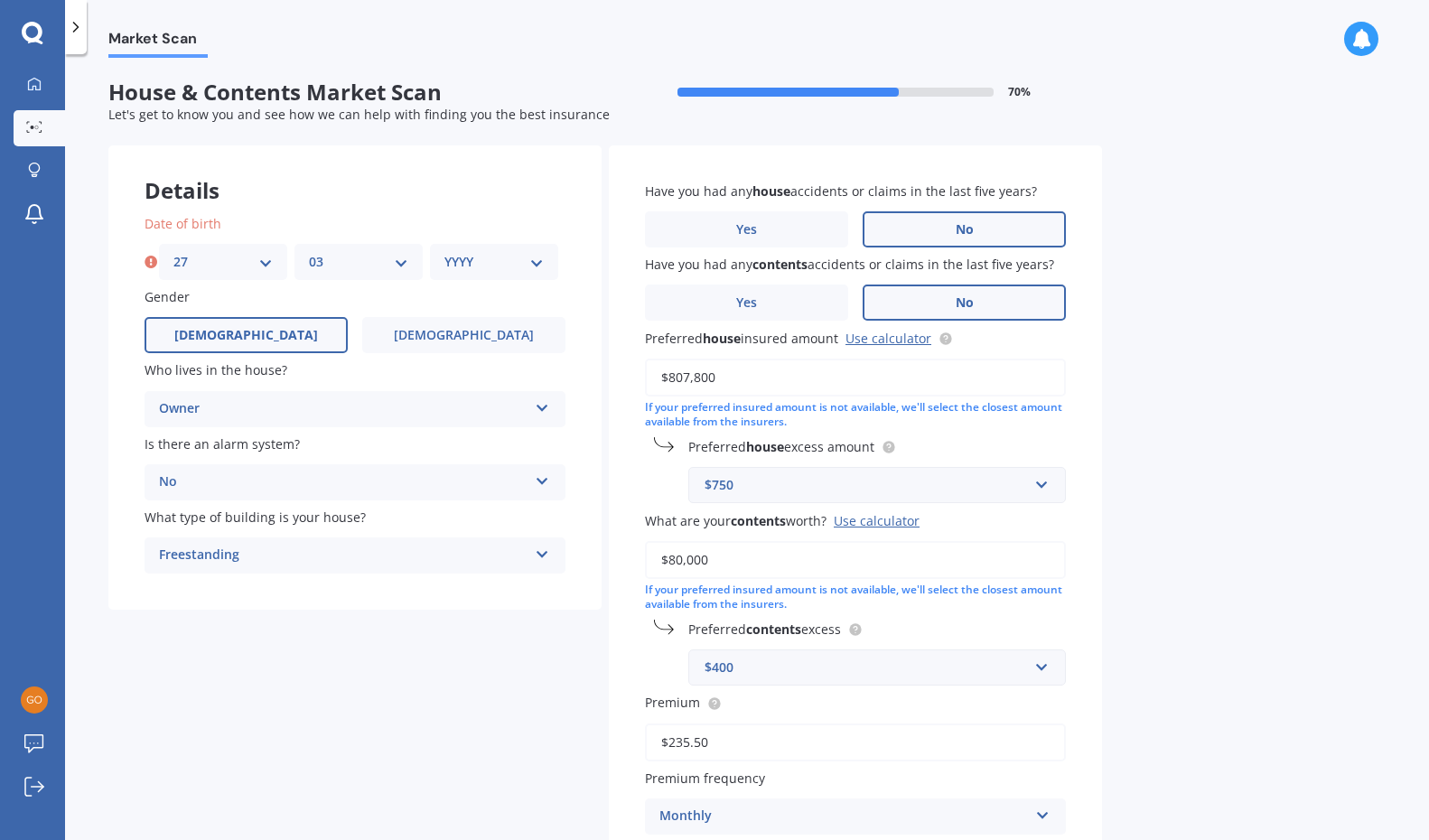
select select "1977"
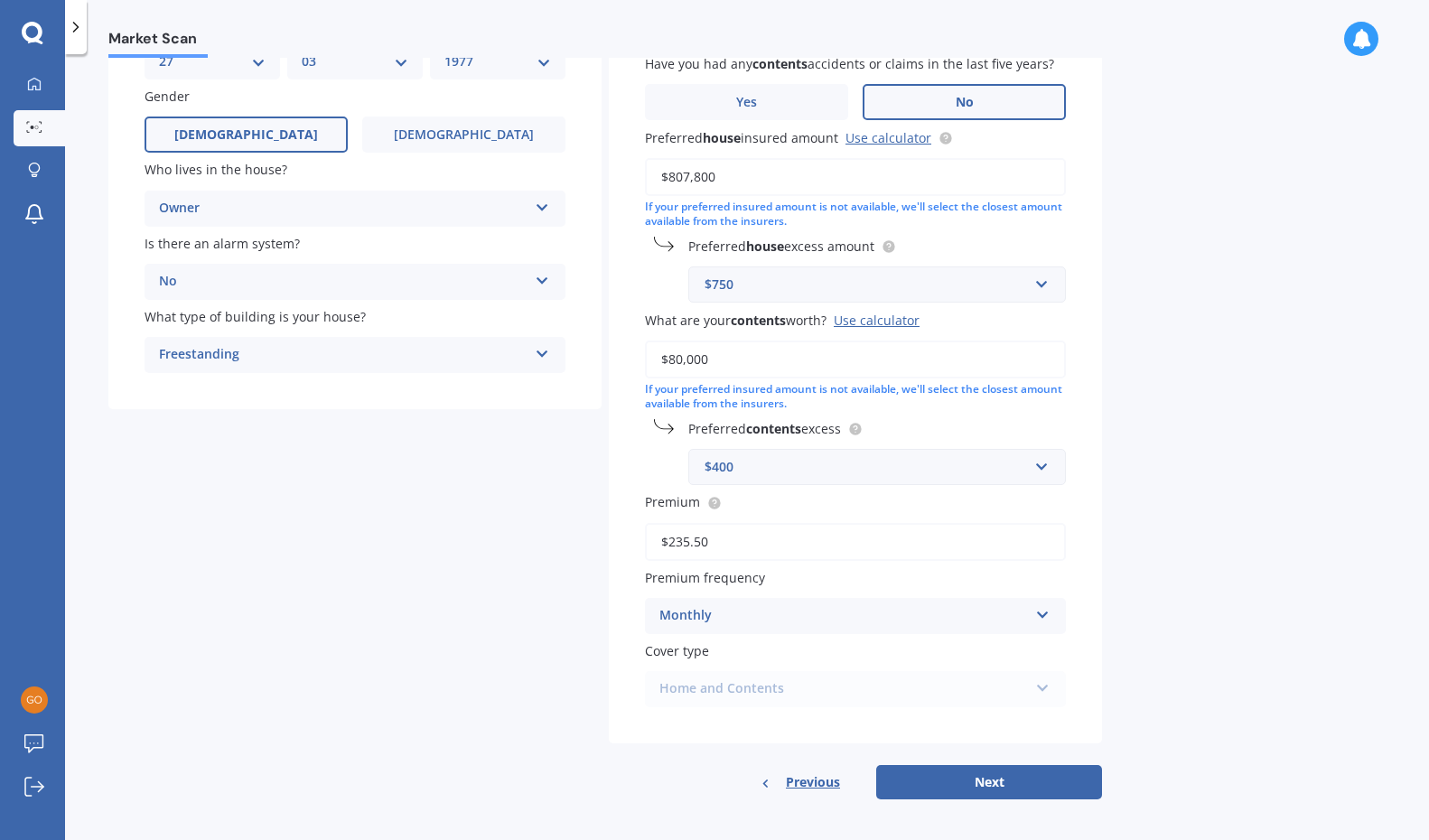
scroll to position [198, 0]
click at [961, 772] on button "Next" at bounding box center [989, 783] width 226 height 34
select select "27"
select select "03"
select select "1977"
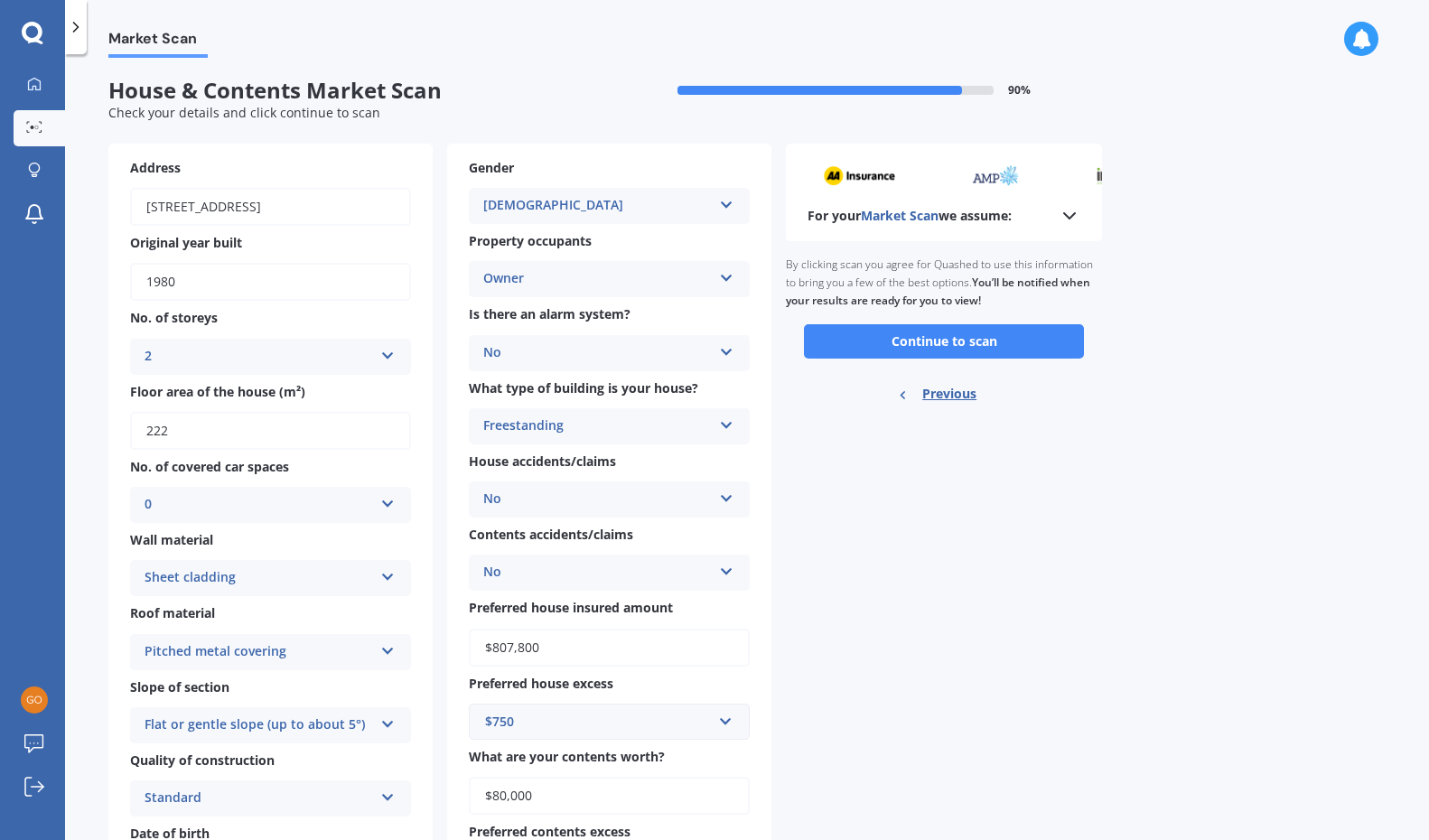
scroll to position [0, 0]
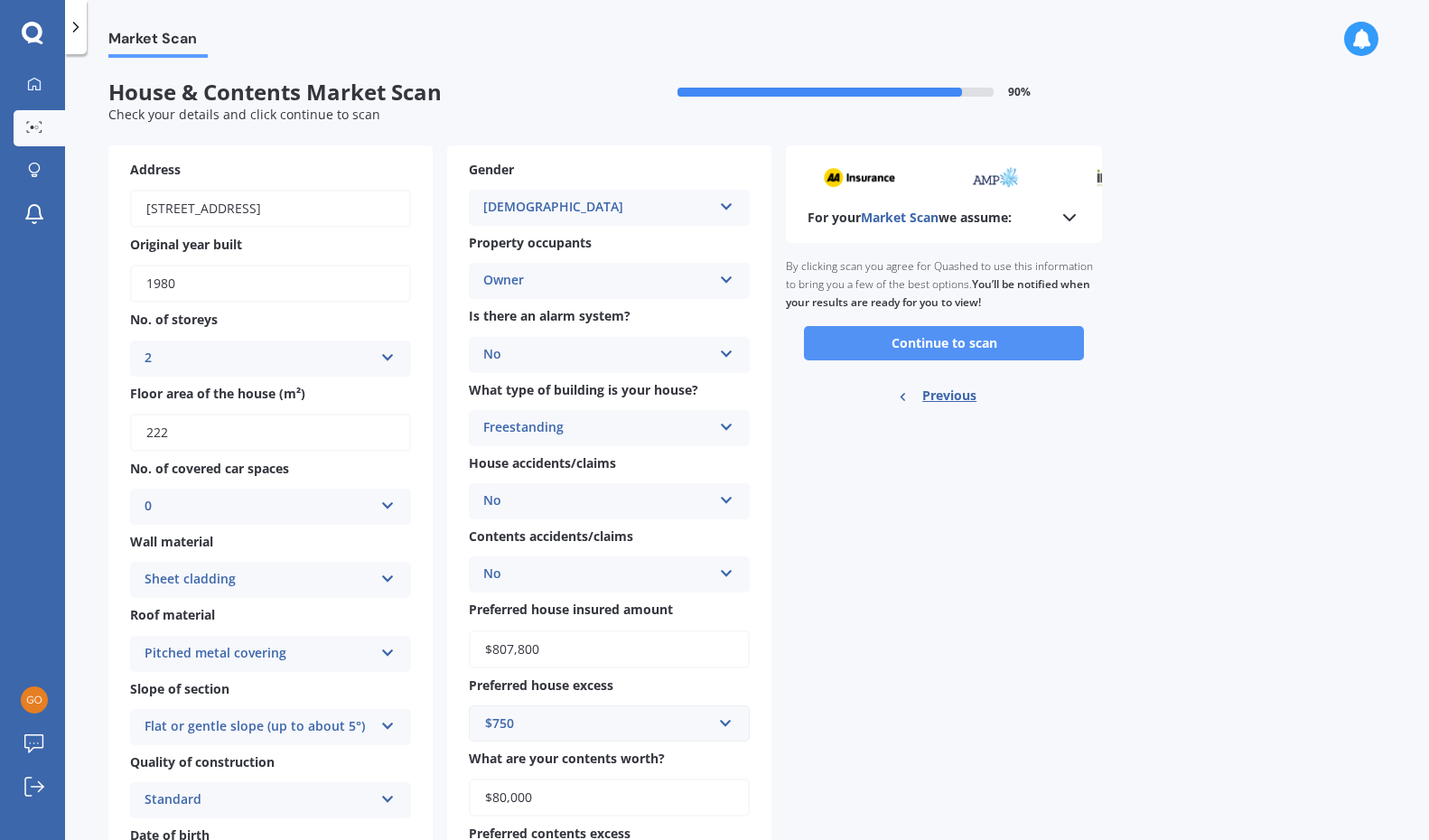
click at [940, 336] on button "Continue to scan" at bounding box center [943, 342] width 280 height 34
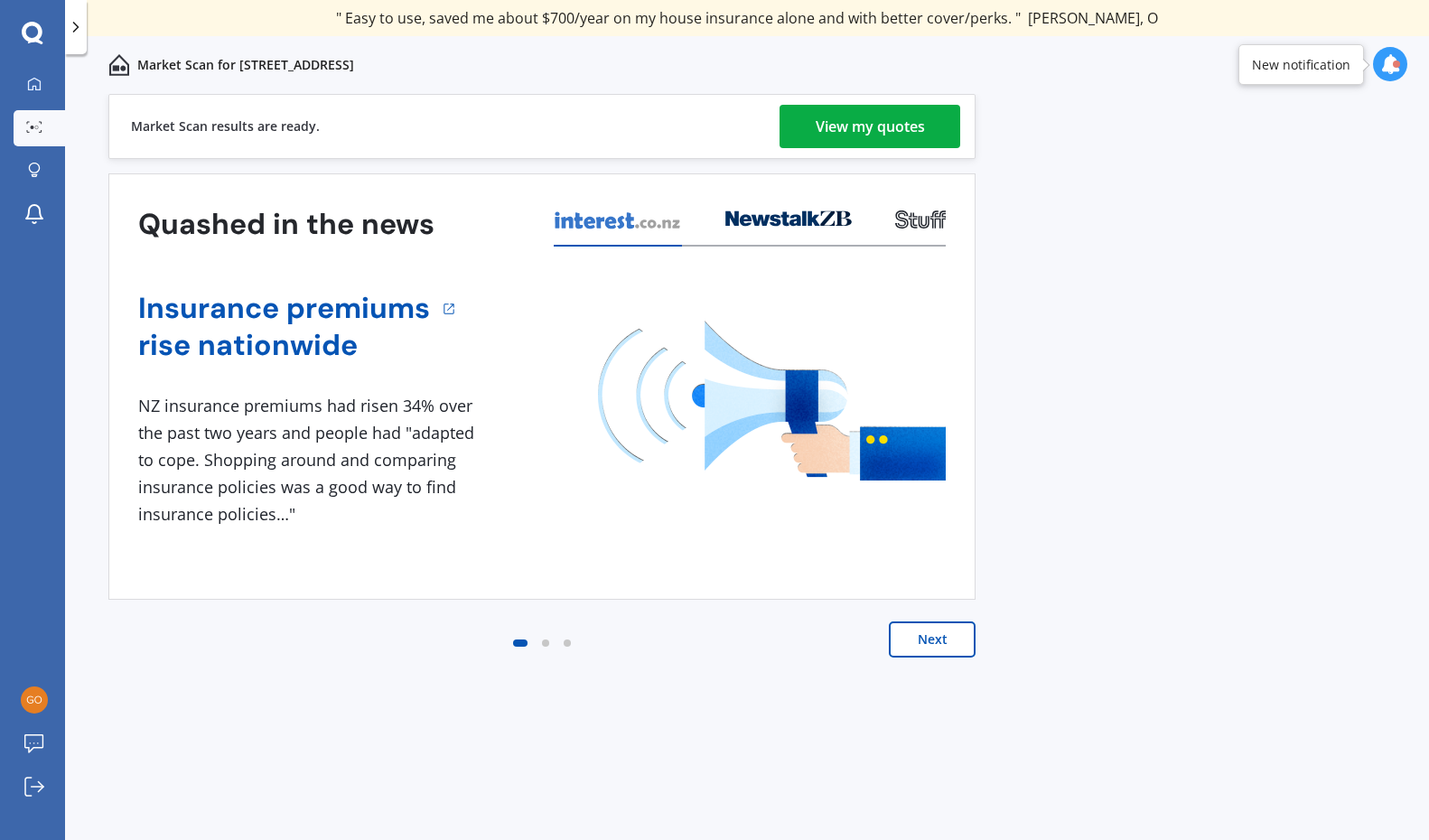
click at [883, 125] on div "View my quotes" at bounding box center [870, 126] width 109 height 43
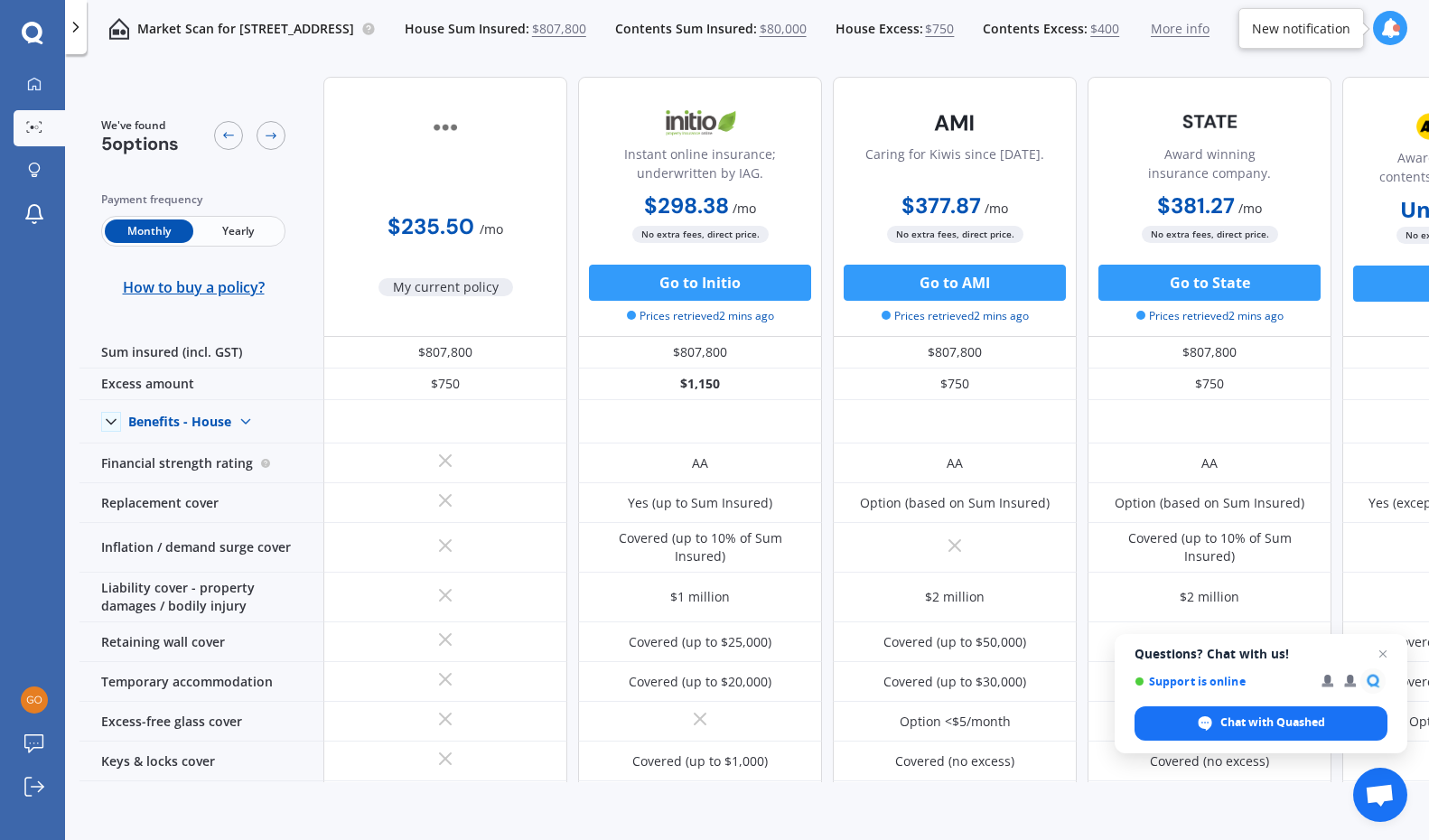
click at [1296, 31] on div "New notification" at bounding box center [1300, 29] width 98 height 18
click at [1387, 33] on icon at bounding box center [1390, 28] width 20 height 20
click at [936, 69] on div "We've found 5 options Payment frequency Monthly Yearly How to buy a policy? $23…" at bounding box center [833, 759] width 1507 height 1394
click at [76, 24] on icon at bounding box center [76, 28] width 18 height 18
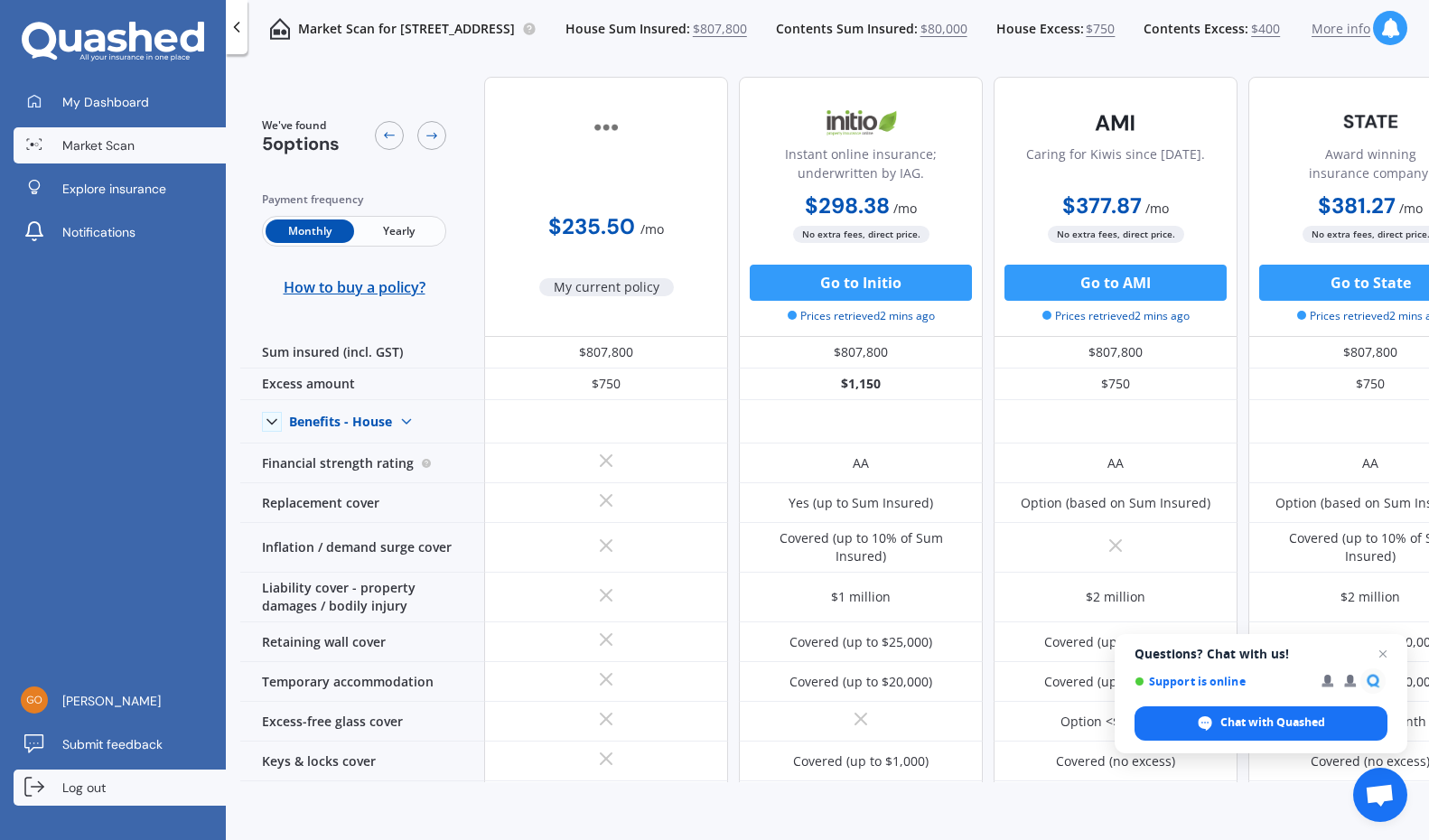
click at [89, 778] on span "Log out" at bounding box center [84, 788] width 43 height 18
